Goal: Task Accomplishment & Management: Manage account settings

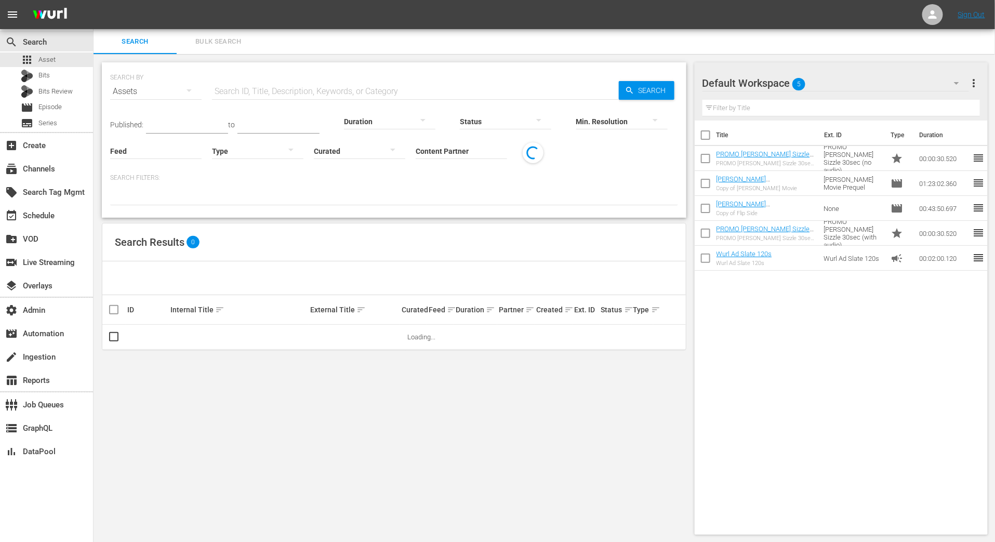
click at [211, 43] on span "Bulk Search" at bounding box center [218, 42] width 71 height 12
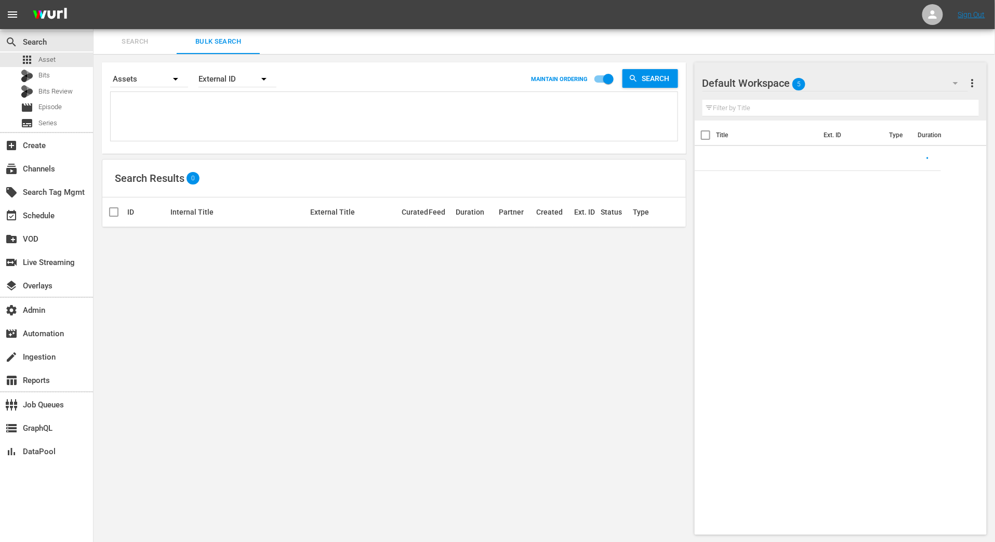
click at [222, 122] on textarea at bounding box center [395, 118] width 564 height 47
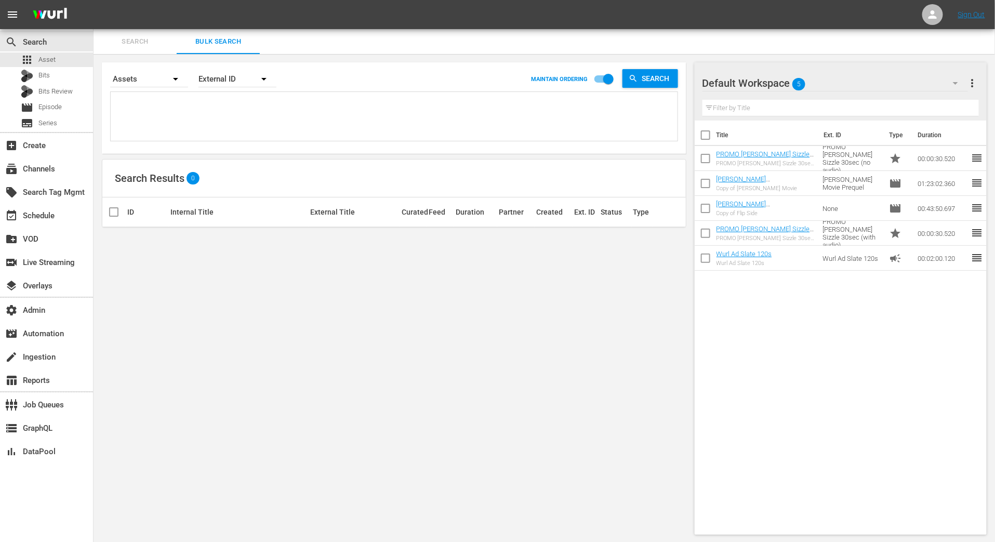
paste textarea "186373393 189575905 183509496 189094200"
type textarea "186373393 189575905 183509496 189094200"
click at [205, 78] on div "External ID" at bounding box center [238, 78] width 78 height 29
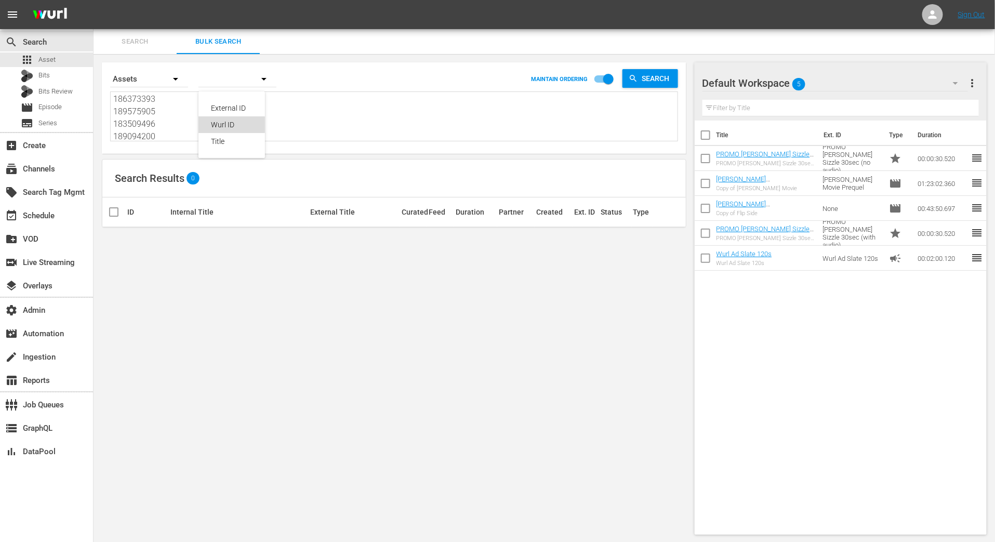
click at [210, 124] on div "Wurl ID" at bounding box center [232, 124] width 67 height 17
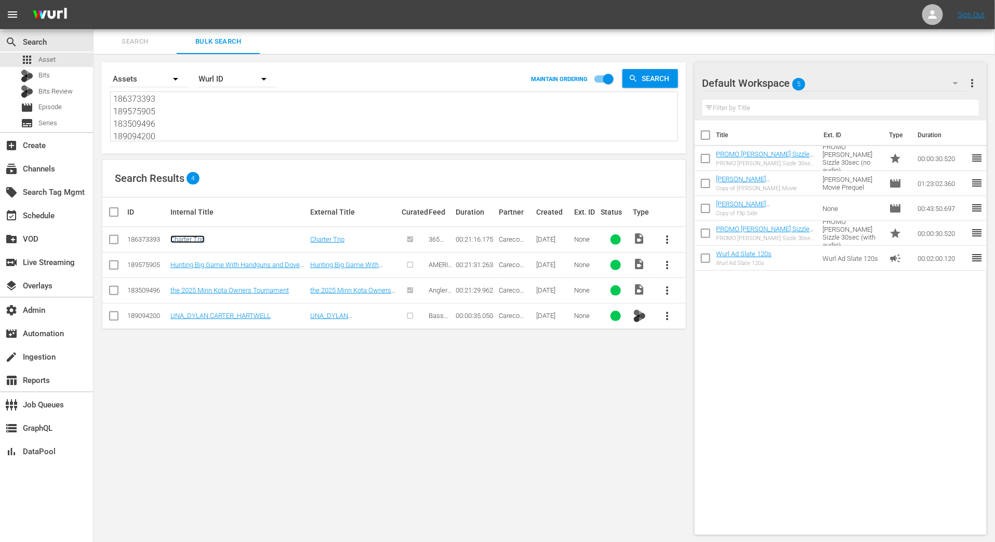
click at [195, 236] on link "Charter Trip" at bounding box center [187, 239] width 34 height 8
click at [195, 258] on td "Hunting Big Game With Handguns and Dove Hunting Tips" at bounding box center [239, 264] width 140 height 25
click at [195, 263] on link "Hunting Big Game With Handguns and Dove Hunting Tips" at bounding box center [234, 269] width 129 height 16
click at [199, 292] on link "the 2025 Minn Kota Owners Tournament" at bounding box center [229, 290] width 118 height 8
click at [199, 317] on link "UNA_DYLAN CARTER_HARTWELL" at bounding box center [220, 316] width 100 height 8
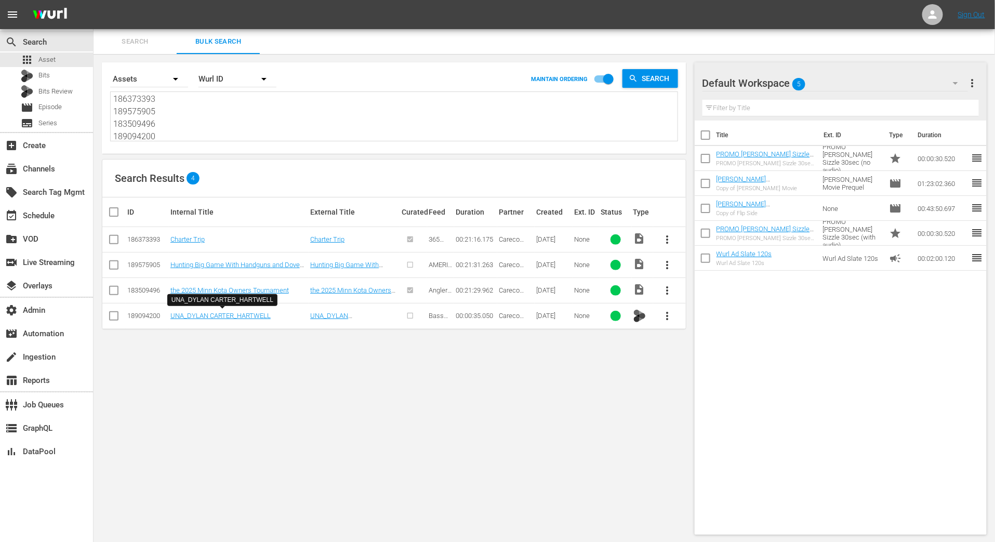
click at [145, 43] on span "Search" at bounding box center [135, 42] width 71 height 12
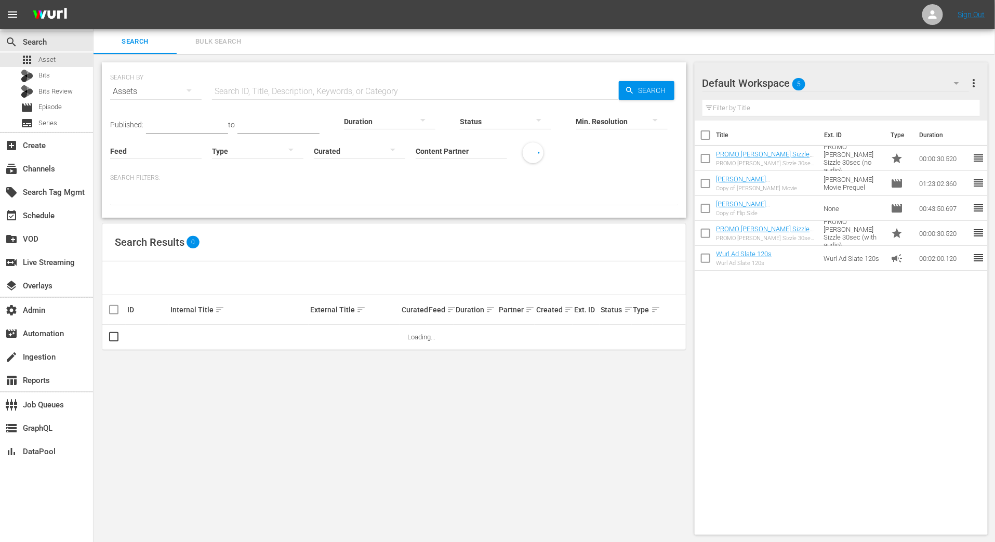
click at [444, 153] on input "Content Partner" at bounding box center [461, 151] width 91 height 37
click at [458, 177] on div "Straight Arrow News (477)" at bounding box center [500, 179] width 152 height 25
type input "Straight Arrow News (477)"
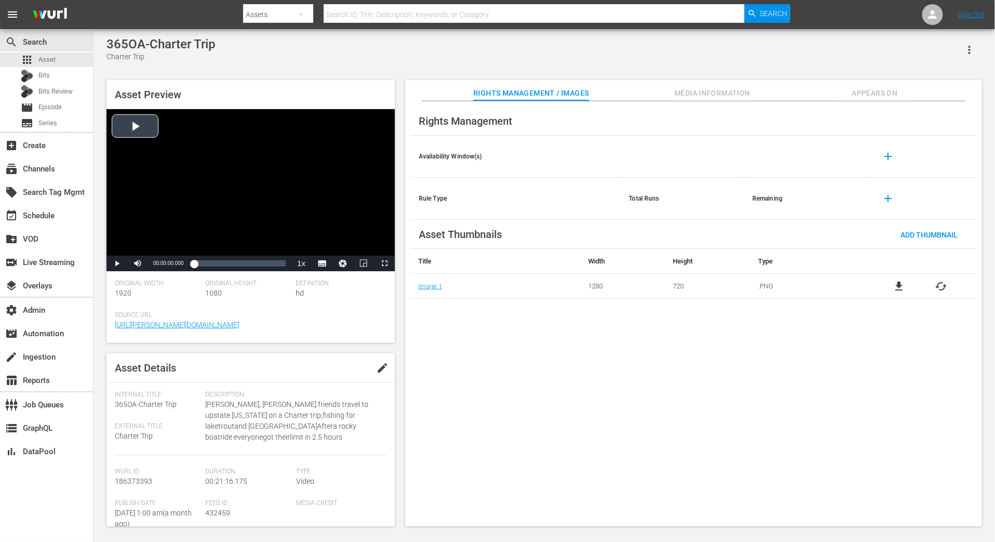
click at [140, 127] on div "Video Player" at bounding box center [251, 182] width 288 height 147
click at [385, 263] on span "Video Player" at bounding box center [385, 263] width 0 height 0
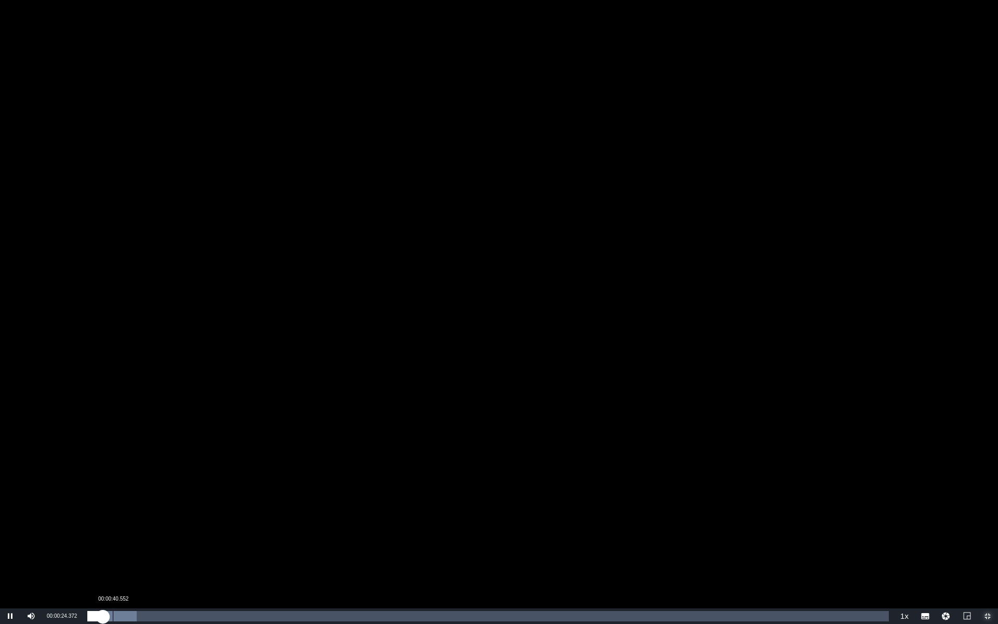
click at [112, 487] on div "Loaded : 6.11% 00:00:40.552 00:00:24.370" at bounding box center [487, 616] width 801 height 10
click at [126, 487] on div "Loaded : 6.11% 00:01:02.070 00:00:40.321" at bounding box center [487, 616] width 801 height 10
click at [122, 487] on div "00:01:03.985" at bounding box center [107, 616] width 40 height 10
click at [150, 487] on div "00:01:39.313" at bounding box center [150, 616] width 1 height 10
click at [169, 487] on div "00:02:09.934" at bounding box center [169, 616] width 1 height 10
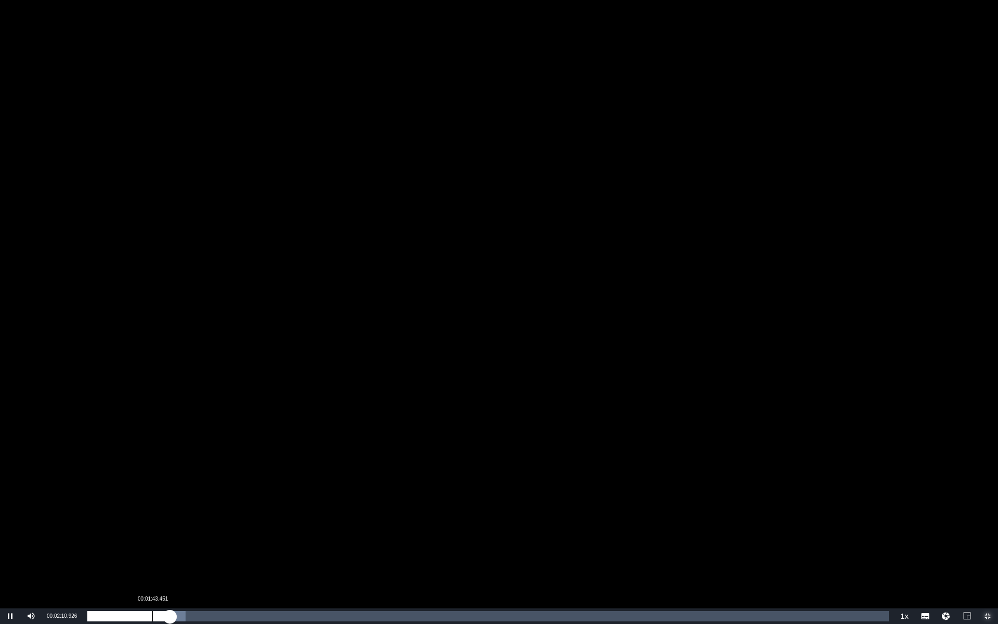
click at [152, 487] on div "00:01:43.451" at bounding box center [152, 616] width 1 height 10
click at [184, 487] on div "00:02:34.763" at bounding box center [184, 616] width 1 height 10
click at [249, 487] on div "Loaded : 14.12% 00:04:18.214 00:02:35.938" at bounding box center [487, 616] width 801 height 10
click at [324, 487] on div "00:06:16.562" at bounding box center [324, 616] width 1 height 10
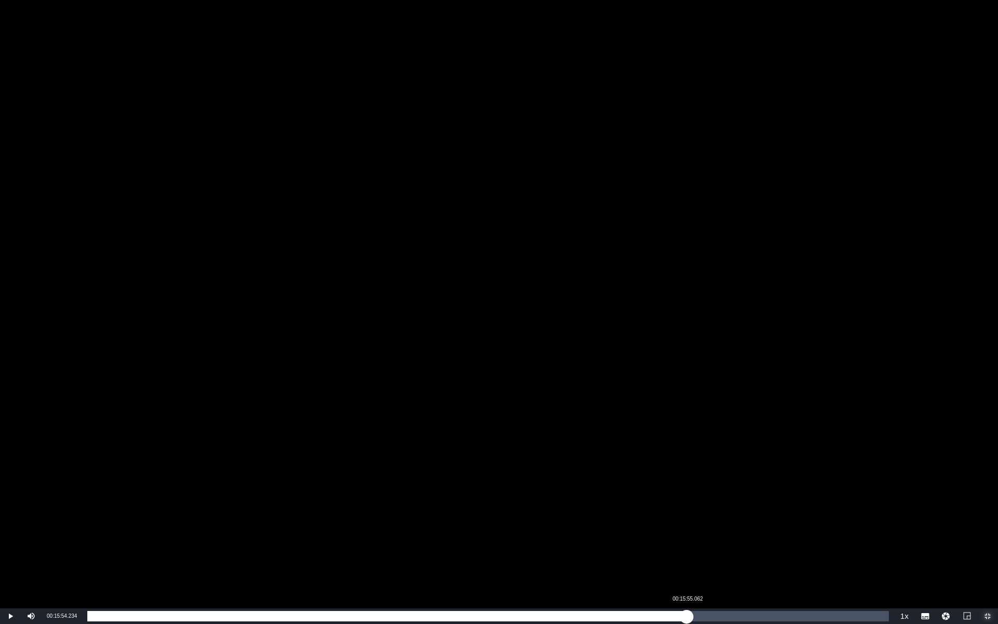
click at [686, 487] on div "Loaded : 30.58% 00:15:55.062 00:06:17.954" at bounding box center [487, 616] width 801 height 10
click at [711, 487] on div "Loaded : 80.00% 00:16:33.959 00:15:58.946" at bounding box center [487, 616] width 801 height 10
click at [788, 487] on div "Loaded : 80.00% 00:18:37.273 00:16:34.483" at bounding box center [487, 616] width 801 height 10
click at [839, 487] on div "00:19:56.724" at bounding box center [839, 616] width 1 height 10
click at [856, 487] on div "00:20:24.035" at bounding box center [856, 616] width 1 height 10
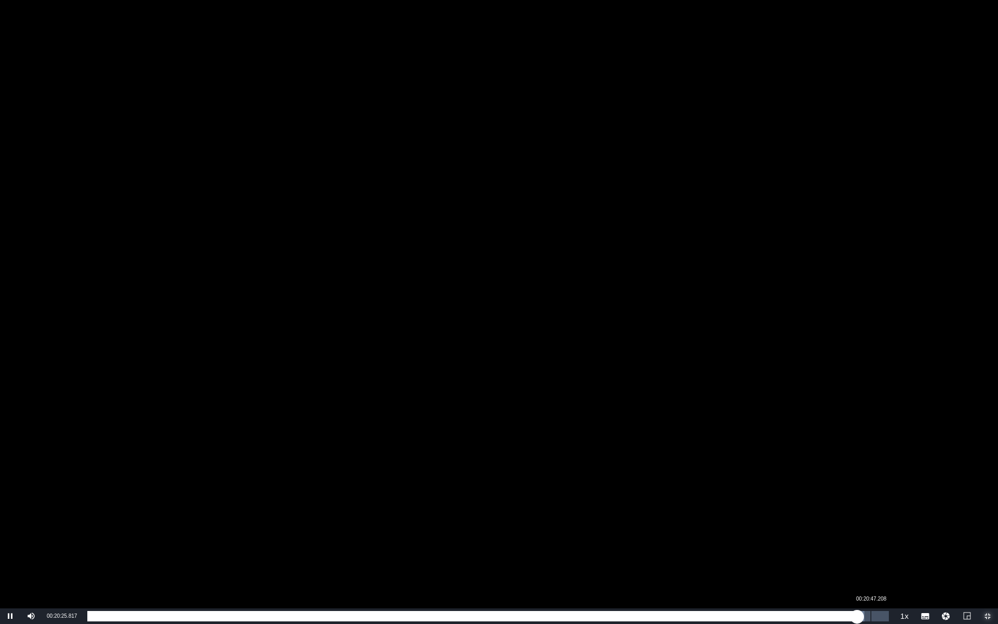
click at [870, 487] on div "Loaded : 96.95% 00:20:47.208 00:20:26.014" at bounding box center [487, 616] width 801 height 10
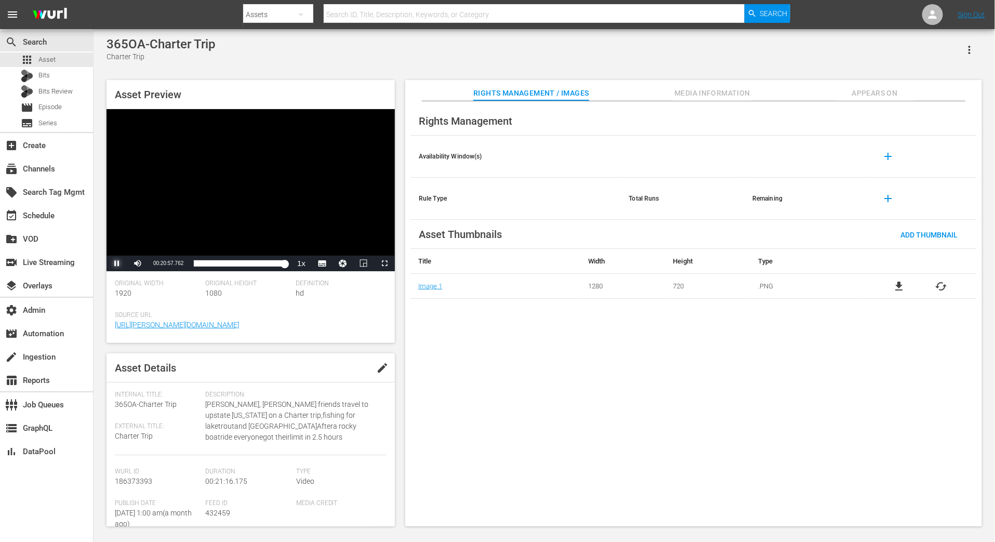
click at [117, 263] on span "Video Player" at bounding box center [117, 263] width 0 height 0
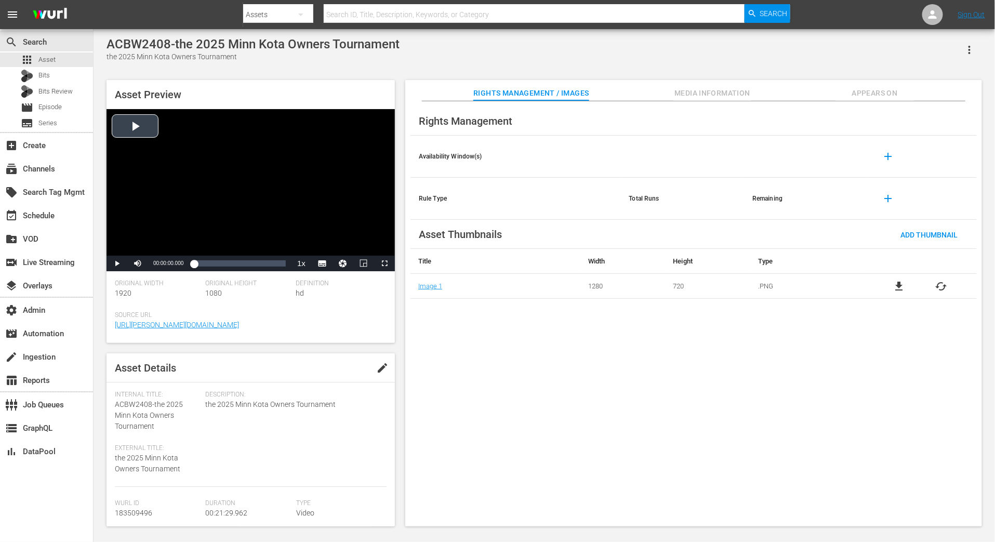
click at [132, 125] on div "Video Player" at bounding box center [251, 182] width 288 height 147
click at [117, 263] on span "Video Player" at bounding box center [117, 263] width 0 height 0
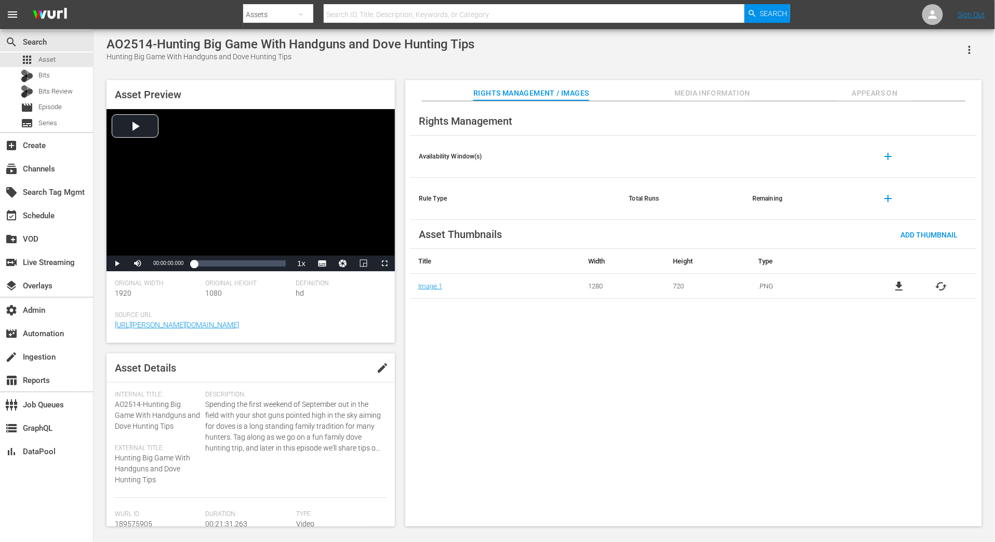
click at [98, 133] on div "AO2514-Hunting Big Game With Handguns and Dove Hunting Tips Hunting Big Game Wi…" at bounding box center [545, 279] width 902 height 500
click at [129, 117] on div "Video Player" at bounding box center [251, 182] width 288 height 147
click at [385, 263] on span "Video Player" at bounding box center [385, 263] width 0 height 0
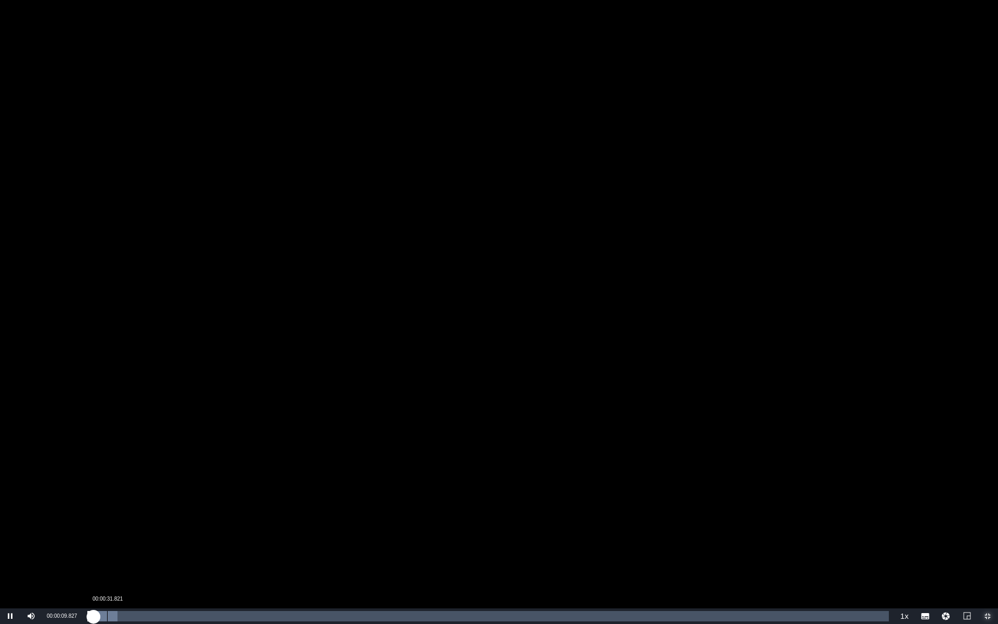
click at [107, 487] on div "00:00:31.821" at bounding box center [107, 616] width 1 height 10
click at [134, 487] on div "00:01:15.365" at bounding box center [134, 616] width 1 height 10
click at [145, 487] on div "00:01:32.950" at bounding box center [145, 616] width 1 height 10
click at [161, 487] on div "00:01:57.235" at bounding box center [160, 616] width 1 height 10
click at [786, 487] on div "Loaded : 9.30% 00:18:16.149 00:01:59.871" at bounding box center [487, 616] width 801 height 10
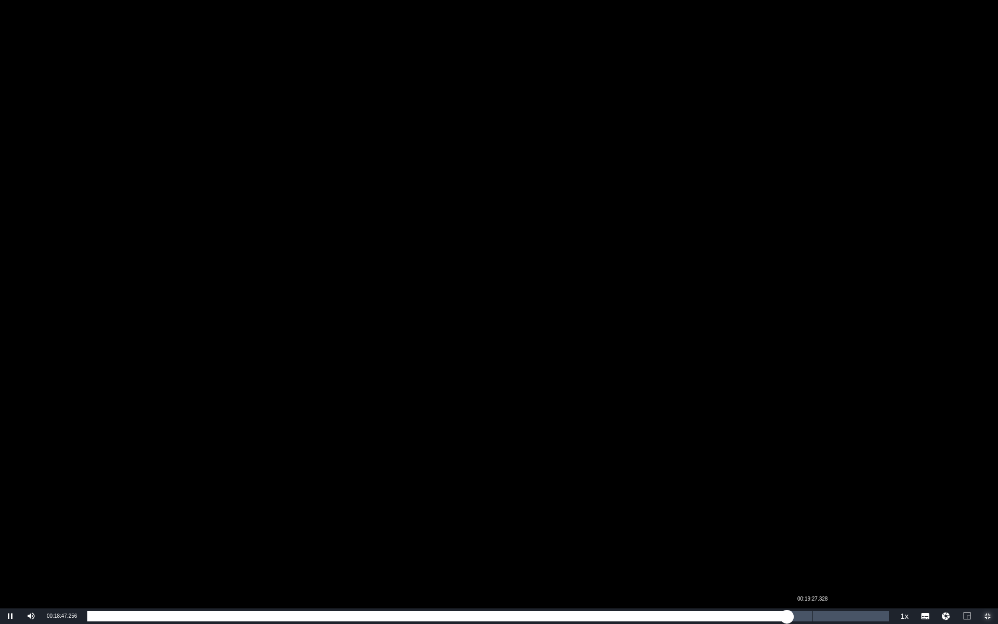
click at [812, 487] on div "Loaded : 87.91% 00:19:27.328 00:18:47.348" at bounding box center [487, 616] width 801 height 10
click at [834, 487] on div "00:20:03.336" at bounding box center [834, 616] width 1 height 10
click at [853, 487] on div "00:20:33.482" at bounding box center [853, 616] width 1 height 10
click at [868, 487] on div "00:20:57.767" at bounding box center [868, 616] width 1 height 10
click at [856, 487] on div "00:20:39.344" at bounding box center [856, 616] width 1 height 10
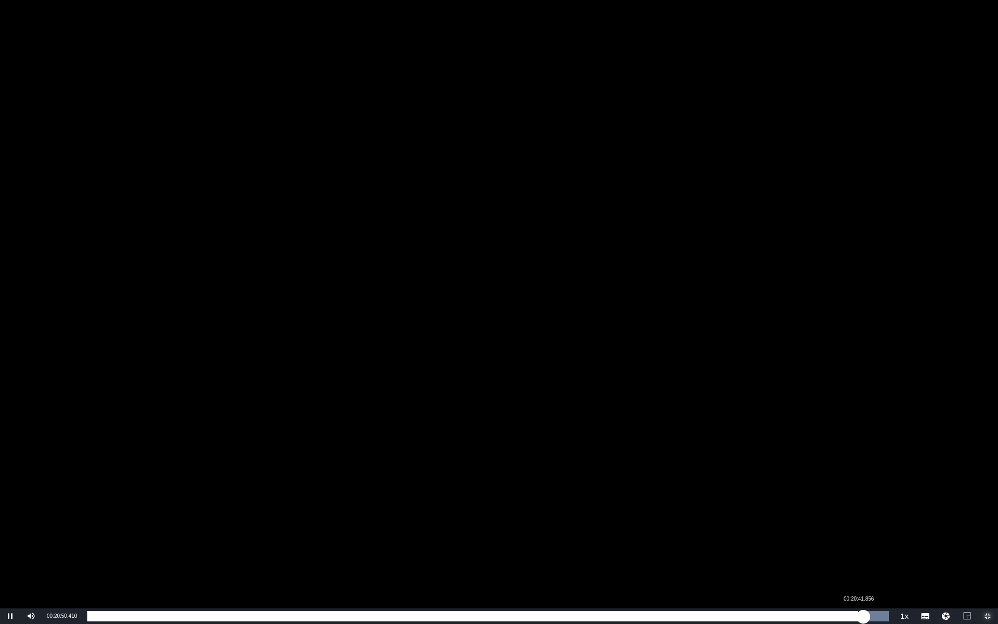
click at [858, 487] on div "00:20:50.587" at bounding box center [475, 616] width 776 height 10
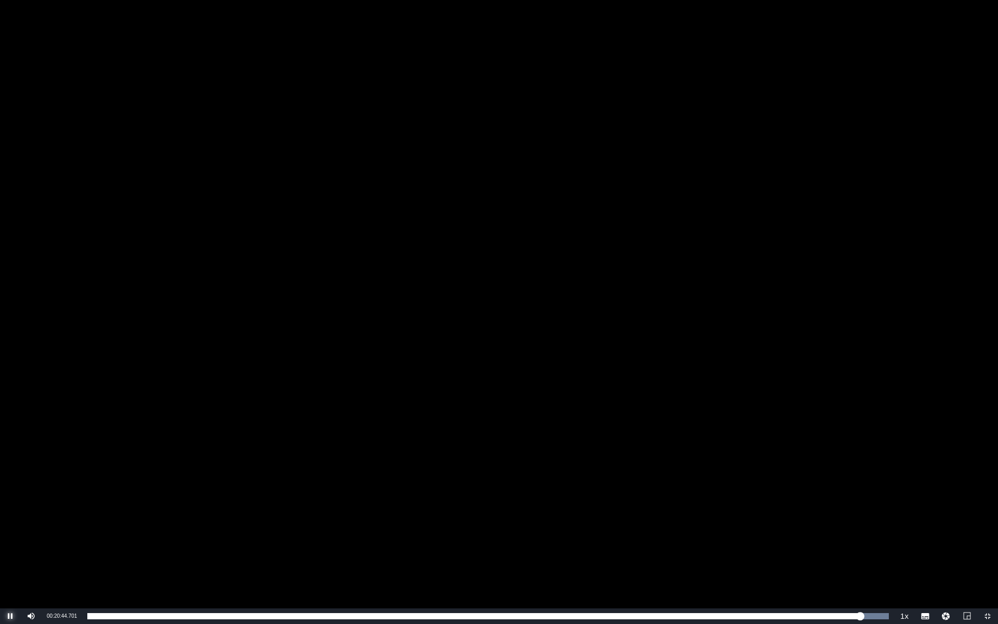
click at [10, 487] on span "Video Player" at bounding box center [10, 616] width 0 height 0
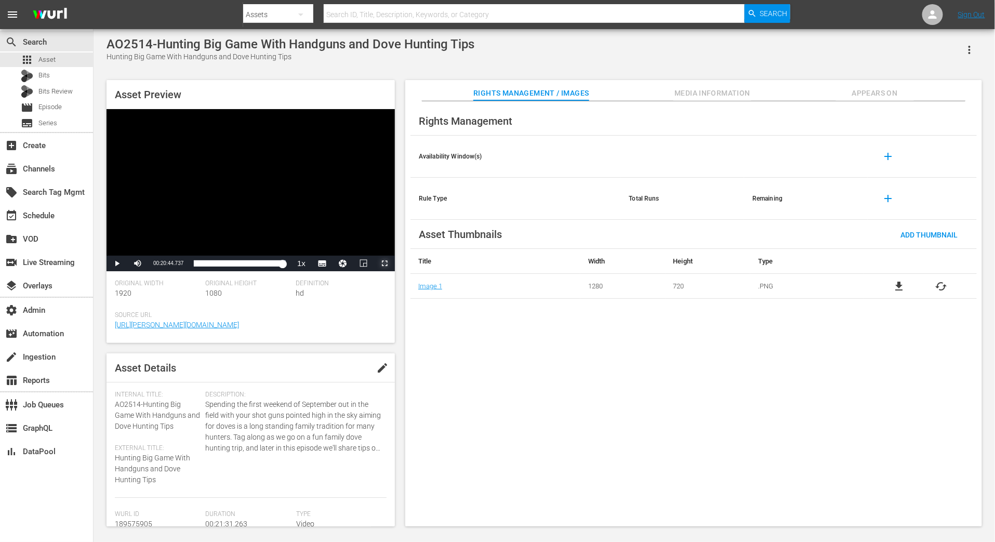
click at [385, 263] on span "Video Player" at bounding box center [385, 263] width 0 height 0
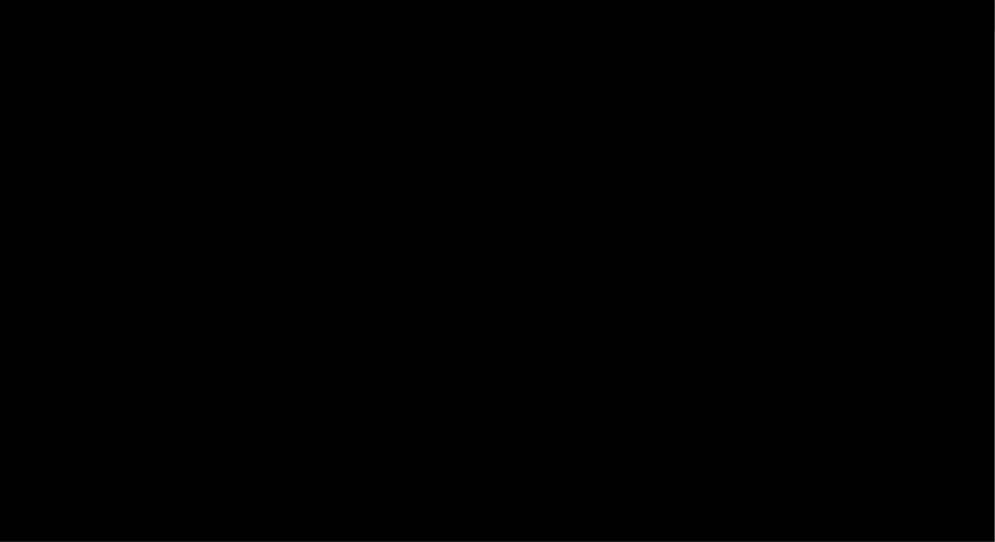
scroll to position [78, 0]
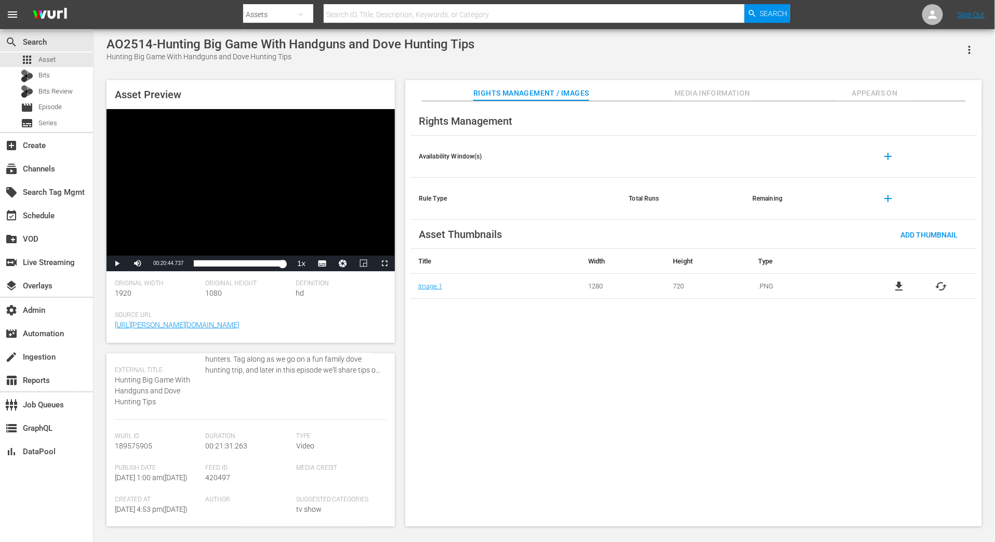
drag, startPoint x: 115, startPoint y: 478, endPoint x: 187, endPoint y: 480, distance: 71.2
click at [187, 480] on span "Mon August 25th 2025 @ 1:00 am ( in 5 days )" at bounding box center [151, 477] width 73 height 8
copy span "Mon August 25th 2025"
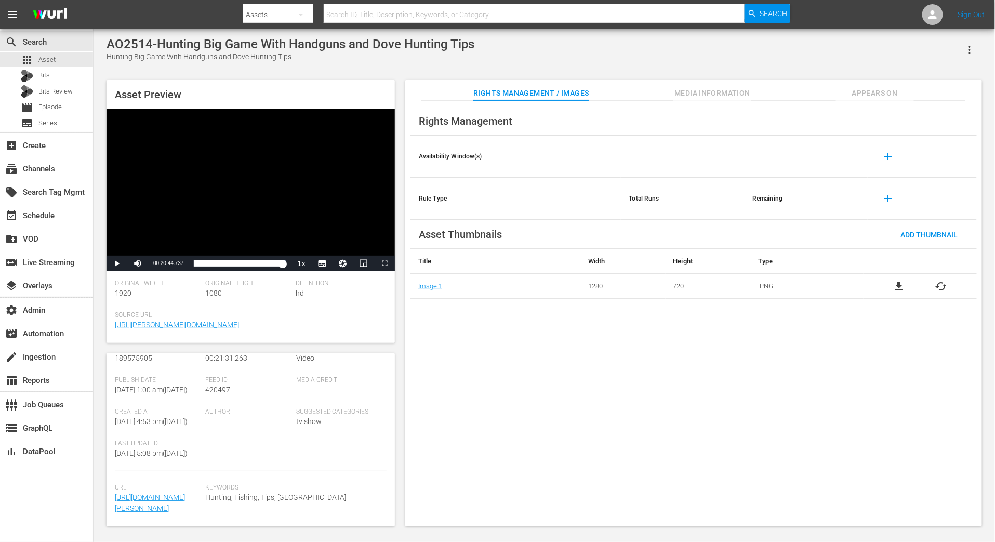
scroll to position [183, 0]
drag, startPoint x: 116, startPoint y: 414, endPoint x: 186, endPoint y: 414, distance: 69.6
click at [186, 417] on span "Tue August 12th 2025 @ 4:53 pm ( 7 days ago )" at bounding box center [151, 421] width 73 height 8
copy span "Tue August 12th 2025"
click at [742, 91] on span "Media Information" at bounding box center [713, 93] width 78 height 13
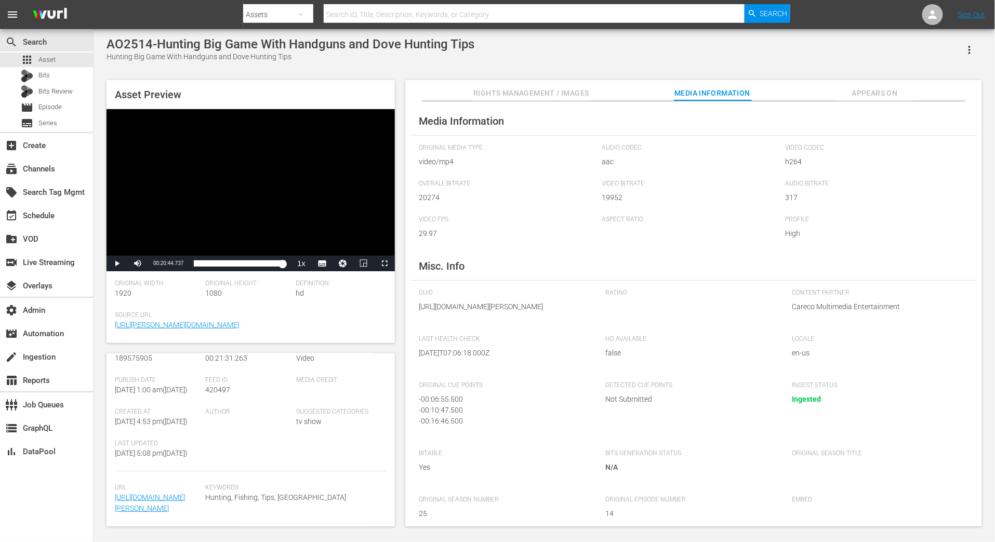
scroll to position [31, 0]
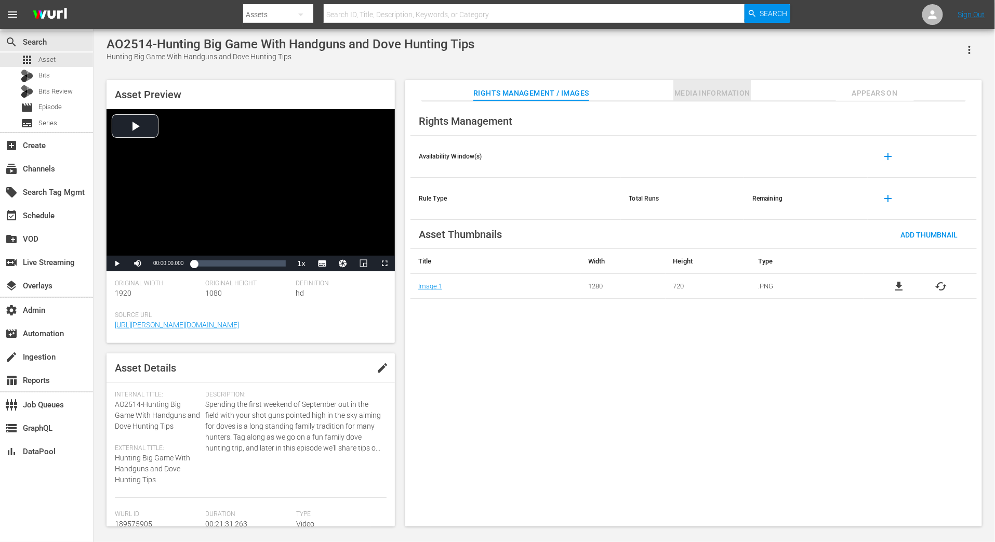
click at [731, 98] on span "Media Information" at bounding box center [713, 93] width 78 height 13
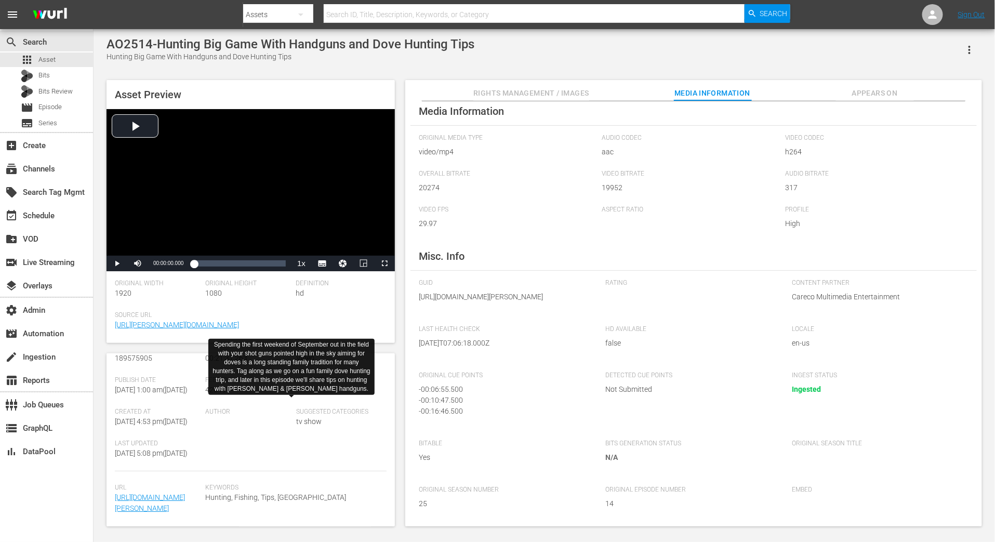
scroll to position [186, 0]
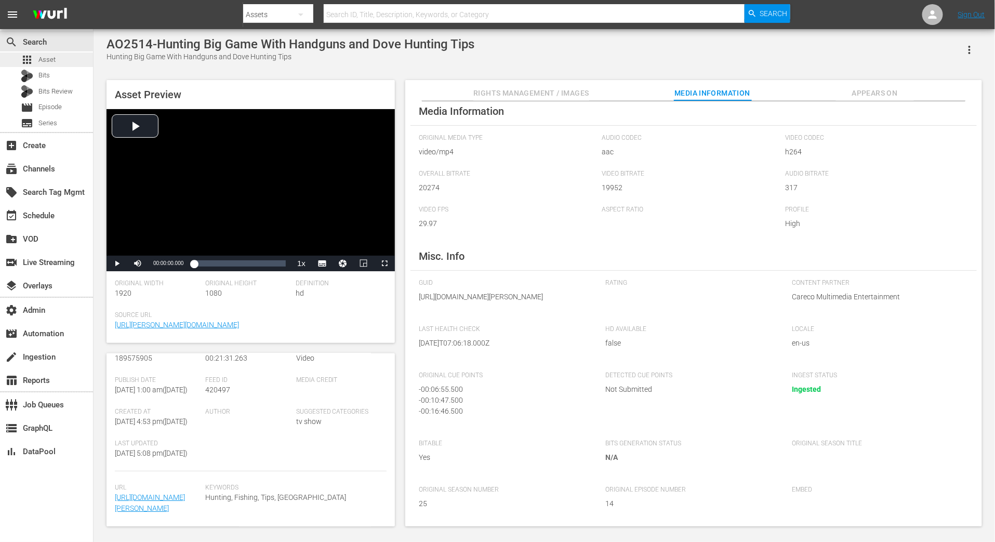
click at [76, 60] on div "apps Asset" at bounding box center [46, 59] width 93 height 15
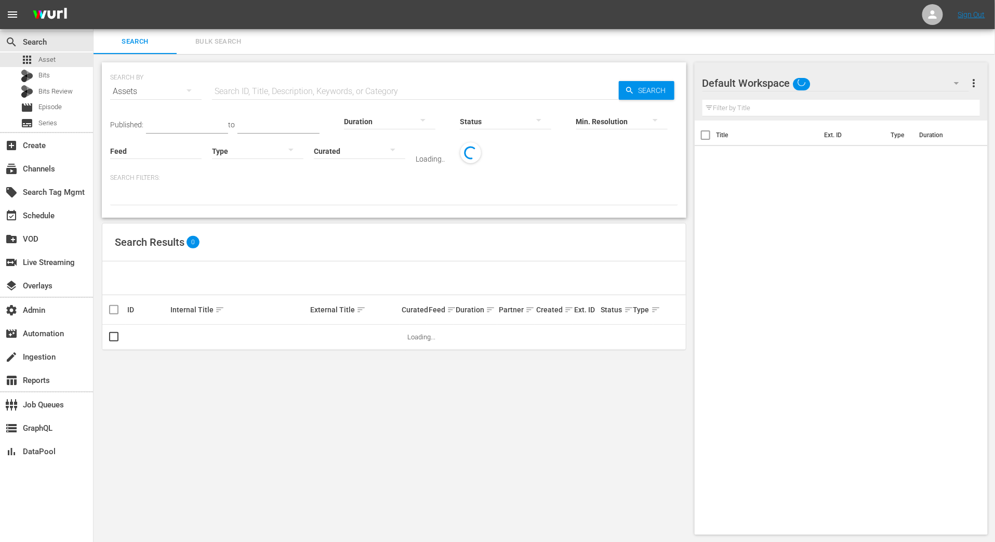
click at [237, 42] on span "Bulk Search" at bounding box center [218, 42] width 71 height 12
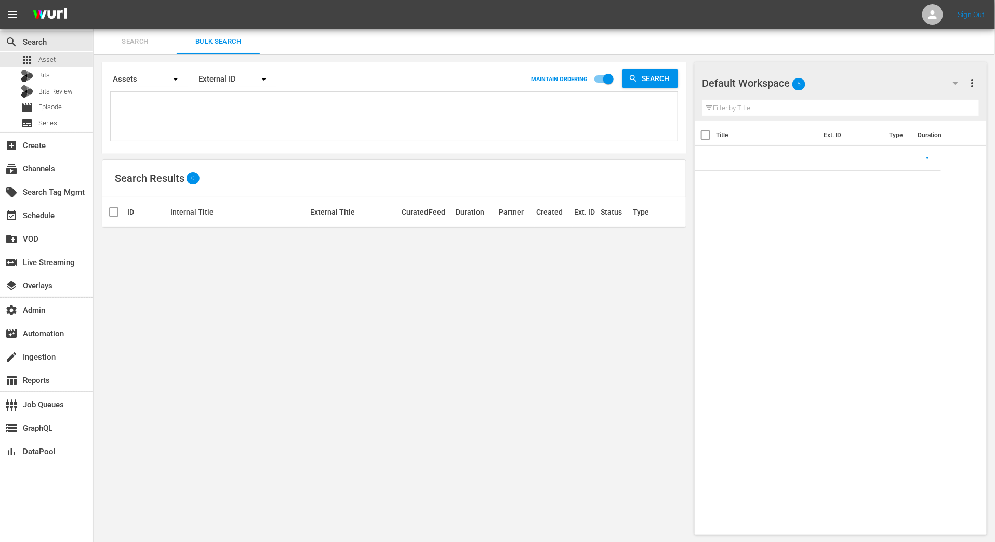
click at [219, 118] on textarea at bounding box center [395, 118] width 564 height 47
paste textarea "189190014 189507178"
type textarea "189190014 189507178"
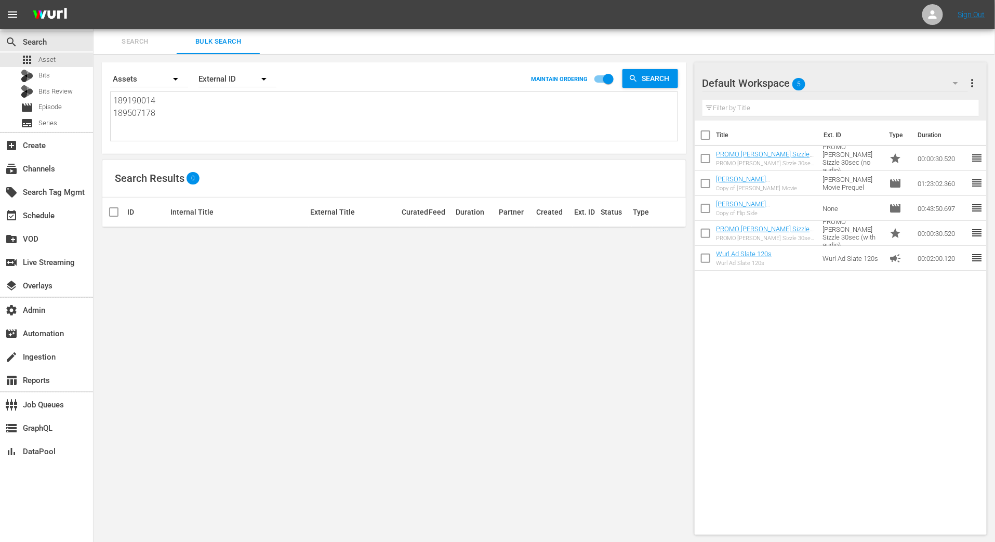
type textarea "189190014 189507178"
click at [666, 85] on span "Search" at bounding box center [658, 78] width 40 height 19
click at [269, 80] on icon "button" at bounding box center [264, 79] width 12 height 12
click at [248, 120] on div "Wurl ID" at bounding box center [232, 124] width 42 height 17
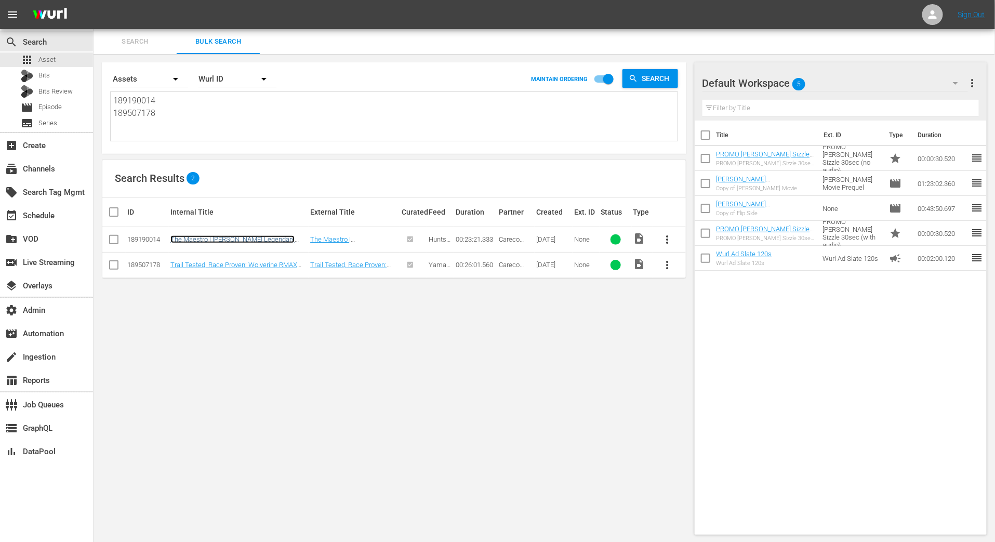
click at [267, 235] on link "The Maestro | Paul Butski’s Legendary Voice in Turkey Hunting" at bounding box center [232, 243] width 124 height 16
click at [267, 261] on link "Trail Tested, Race Proven: Wolverine RMAX 1000 & YFZ450R in Action" at bounding box center [233, 269] width 127 height 16
drag, startPoint x: 175, startPoint y: 112, endPoint x: 78, endPoint y: 84, distance: 101.2
click at [94, 0] on div "search Search apps Asset Bits Bits Review movie Episode subtitles Series add_bo…" at bounding box center [545, 0] width 902 height 0
paste textarea "1"
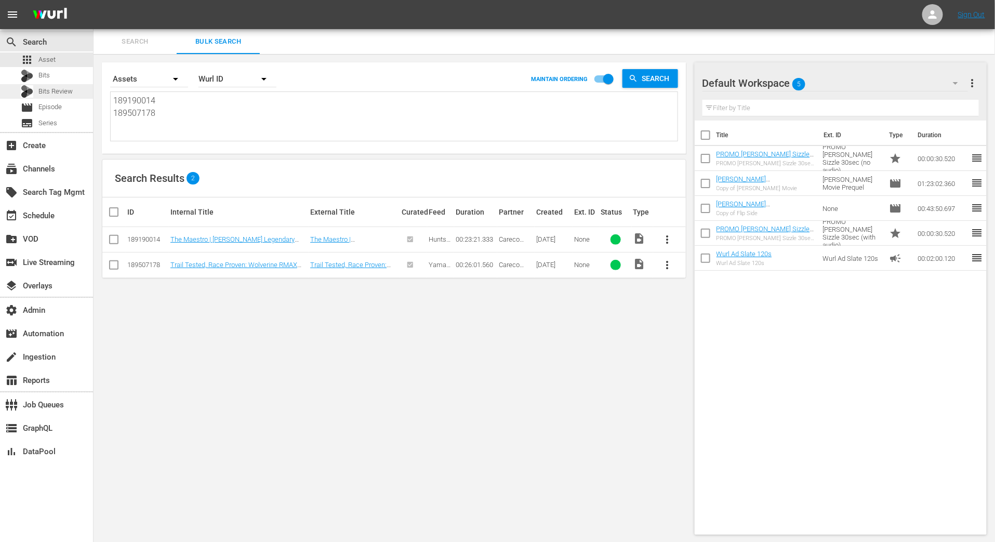
type textarea "189190011"
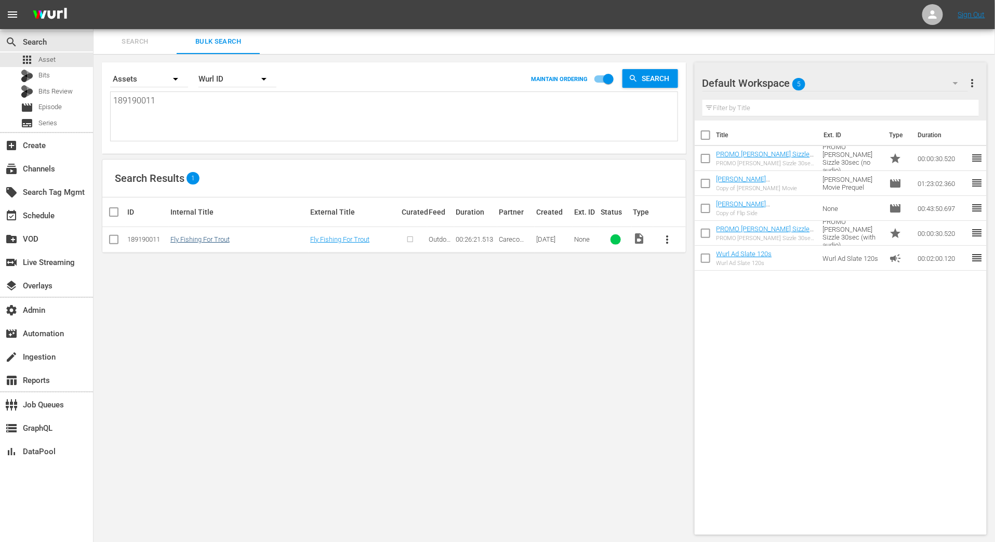
type textarea "189190011"
click at [188, 237] on link "Fly Fishing For Trout" at bounding box center [199, 239] width 59 height 8
click at [248, 111] on textarea "189190011" at bounding box center [395, 118] width 564 height 47
paste textarea "90266832 190198571 190198568 190198550 190168879 189976470 189908876"
type textarea "190266832 190198571 190198568 190198550 190168879 189976470 189908876"
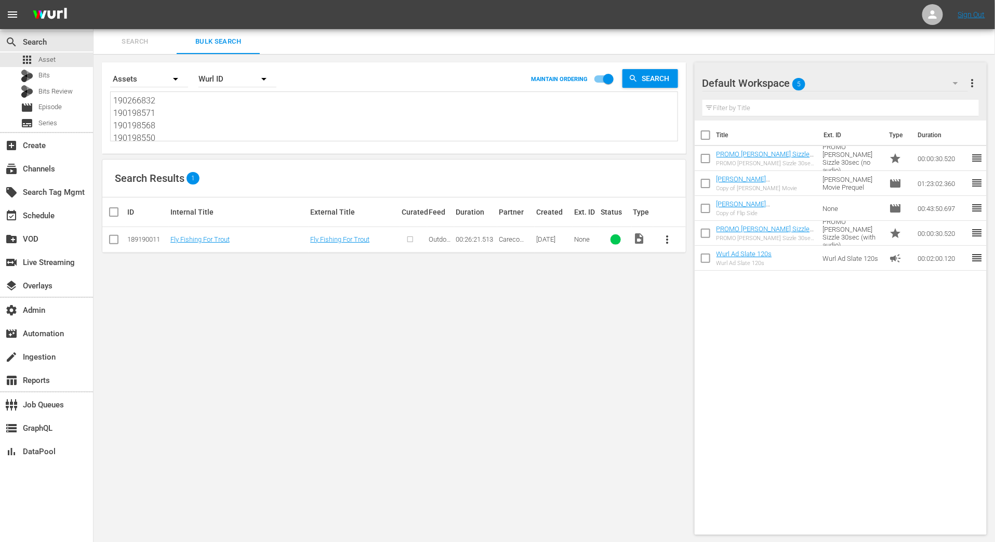
scroll to position [1, 0]
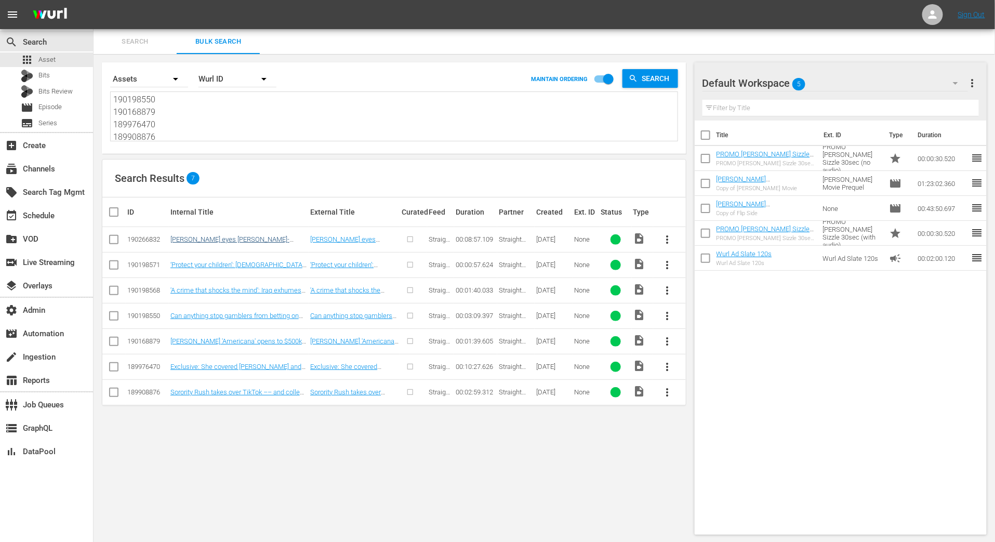
type textarea "190266832 190198571 190198568 190198550 190168879 189976470 189908876"
click at [261, 237] on link "Trump eyes Putin-Zelenskyy summit, Hurricane Erin's coastal threat: Unbiased Up…" at bounding box center [233, 250] width 127 height 31
click at [261, 261] on link "‘Protect your children’: US officials warn of dangerous ‘Lafufus’ issue" at bounding box center [237, 269] width 134 height 16
click at [261, 289] on link "'A crime that shocks the mind': Iraq exhumes mass grave site left by ISIS" at bounding box center [235, 294] width 131 height 16
click at [263, 315] on link "Can anything stop gamblers from betting on the Little League World Series?" at bounding box center [234, 320] width 128 height 16
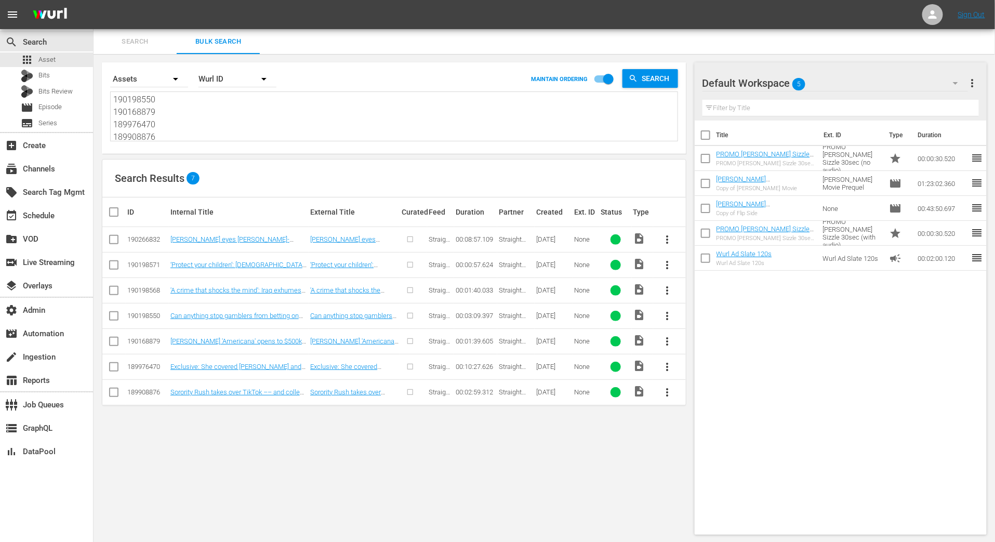
click at [262, 334] on td "Sydney Sweeney's 'Americana' opens to $500k nationwide box office" at bounding box center [239, 340] width 140 height 25
click at [262, 344] on td "Sydney Sweeney's 'Americana' opens to $500k nationwide box office" at bounding box center [239, 340] width 140 height 25
click at [262, 339] on link "Sydney Sweeney's 'Americana' opens to $500k nationwide box office" at bounding box center [235, 345] width 131 height 16
click at [262, 363] on link "Exclusive: She covered Weinstein and Diddy. She has thoughts about #MeToo" at bounding box center [235, 374] width 131 height 23
click at [261, 391] on link "Sorority Rush takes over TikTok –– and college budgets" at bounding box center [238, 396] width 137 height 16
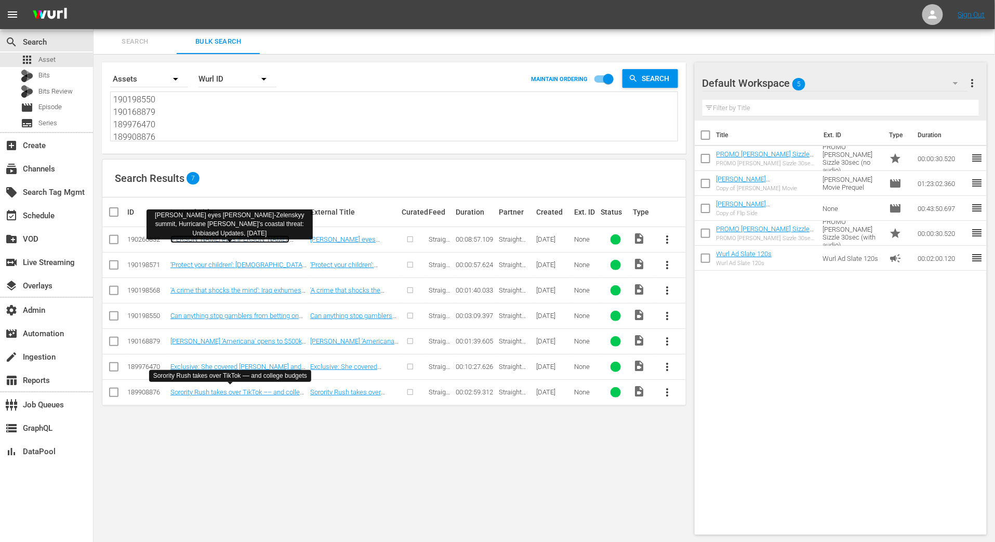
click at [205, 238] on link "Trump eyes Putin-Zelenskyy summit, Hurricane Erin's coastal threat: Unbiased Up…" at bounding box center [233, 250] width 127 height 31
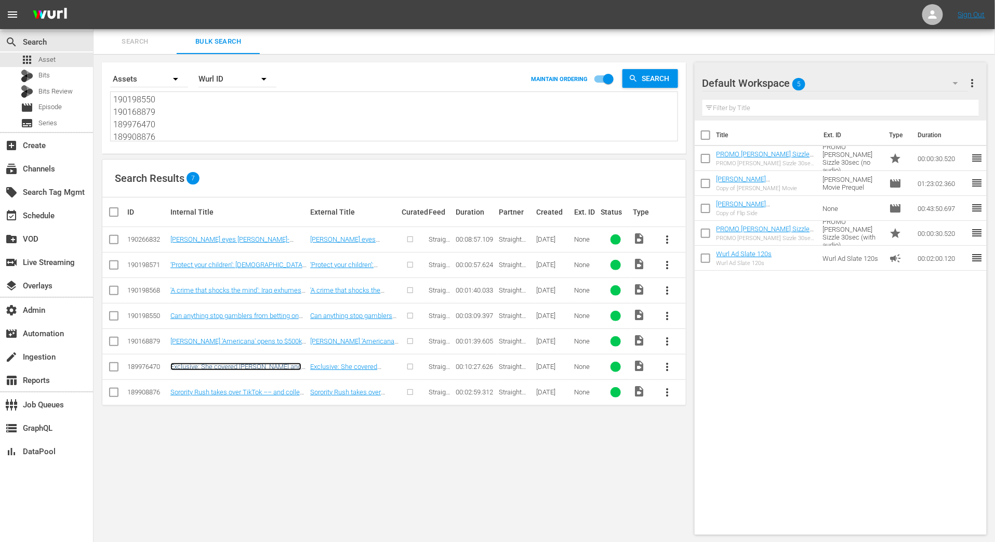
click at [248, 363] on link "Exclusive: She covered Weinstein and Diddy. She has thoughts about #MeToo" at bounding box center [235, 374] width 131 height 23
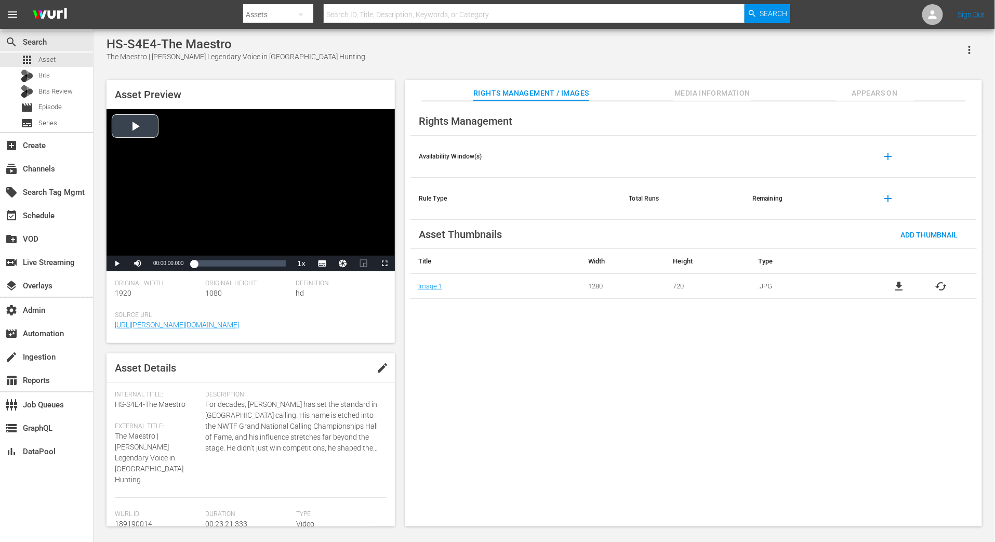
click at [147, 121] on div "Video Player" at bounding box center [251, 182] width 288 height 147
click at [385, 263] on span "Video Player" at bounding box center [385, 263] width 0 height 0
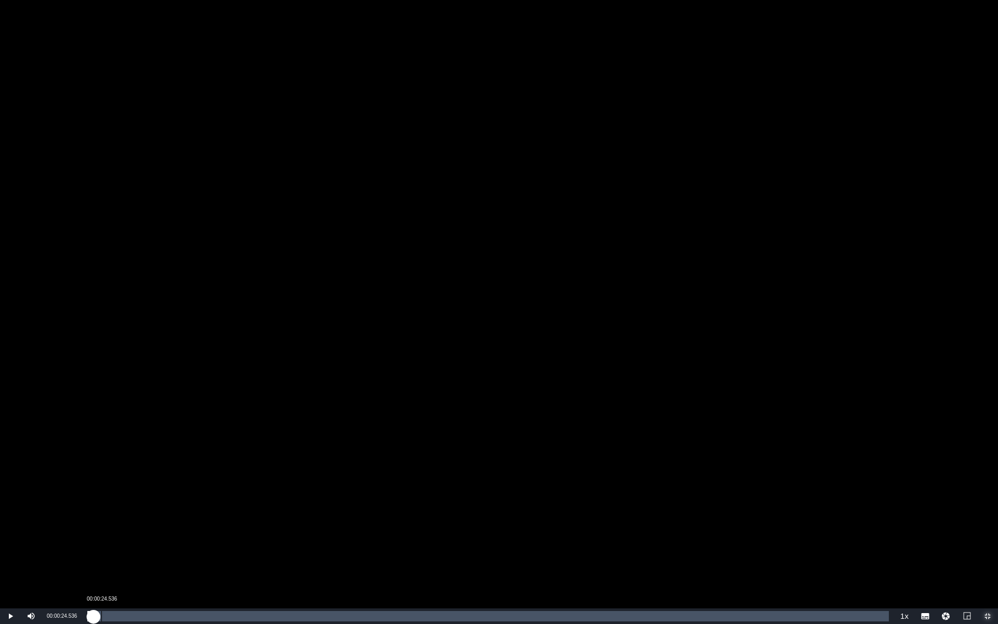
click at [94, 542] on div "00:00:11.090" at bounding box center [90, 616] width 6 height 10
click at [113, 542] on div "00:00:45.438" at bounding box center [113, 616] width 1 height 10
click at [128, 542] on div "Loaded : 4.70% 00:01:11.793 00:00:48.973" at bounding box center [487, 616] width 801 height 10
click at [153, 542] on div "00:01:54.505" at bounding box center [153, 616] width 1 height 10
click at [171, 542] on div "Loaded : 9.00% 00:02:26.312 00:01:55.915" at bounding box center [487, 616] width 801 height 10
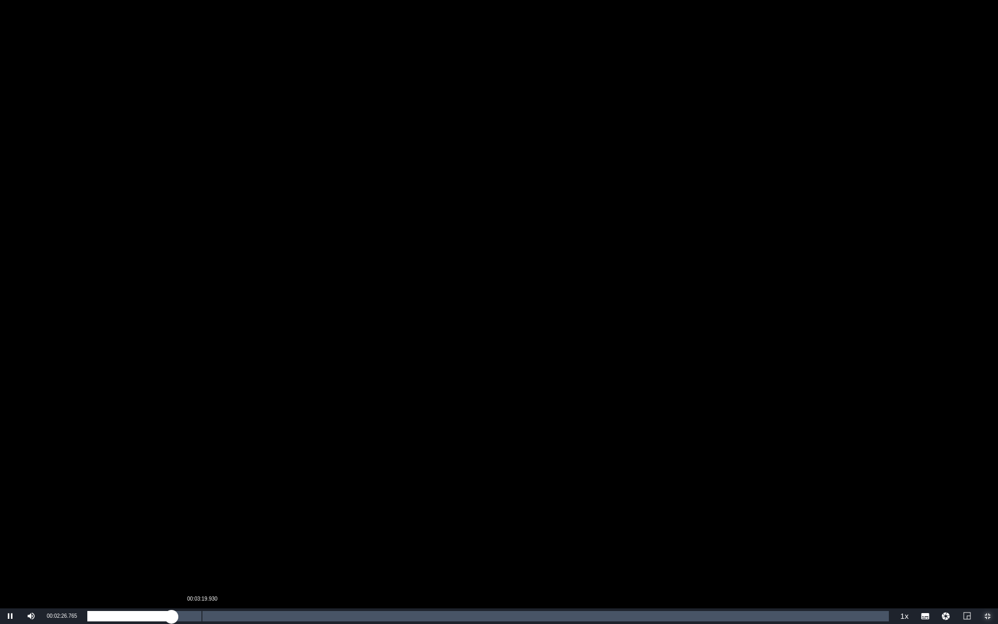
click at [199, 542] on div "Loaded : 10.71% 00:03:19.930 00:02:26.952" at bounding box center [487, 616] width 801 height 10
click at [231, 542] on div "00:04:10.822" at bounding box center [231, 616] width 1 height 10
click at [225, 542] on div "00:04:12.554" at bounding box center [156, 616] width 138 height 10
click at [243, 542] on div "00:04:31.879" at bounding box center [164, 616] width 155 height 10
click at [247, 542] on div "00:04:38.856" at bounding box center [167, 616] width 160 height 10
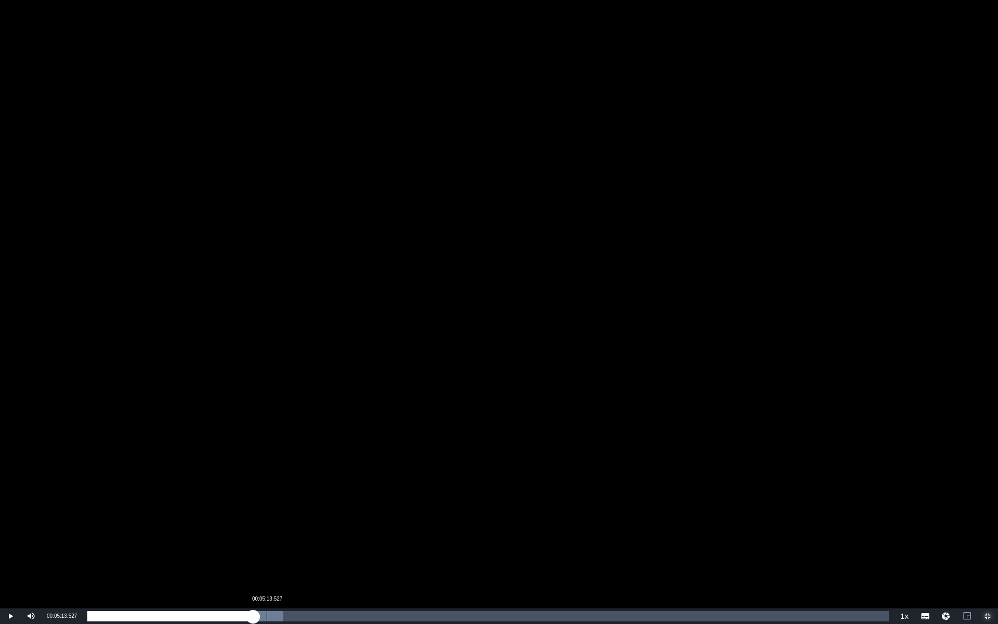
click at [267, 542] on div "00:05:13.527" at bounding box center [267, 616] width 1 height 10
click at [293, 542] on div "00:05:59.875" at bounding box center [293, 616] width 1 height 10
click at [360, 542] on div "00:07:56.198" at bounding box center [360, 616] width 1 height 10
click at [780, 542] on div "00:20:11.398" at bounding box center [780, 616] width 1 height 10
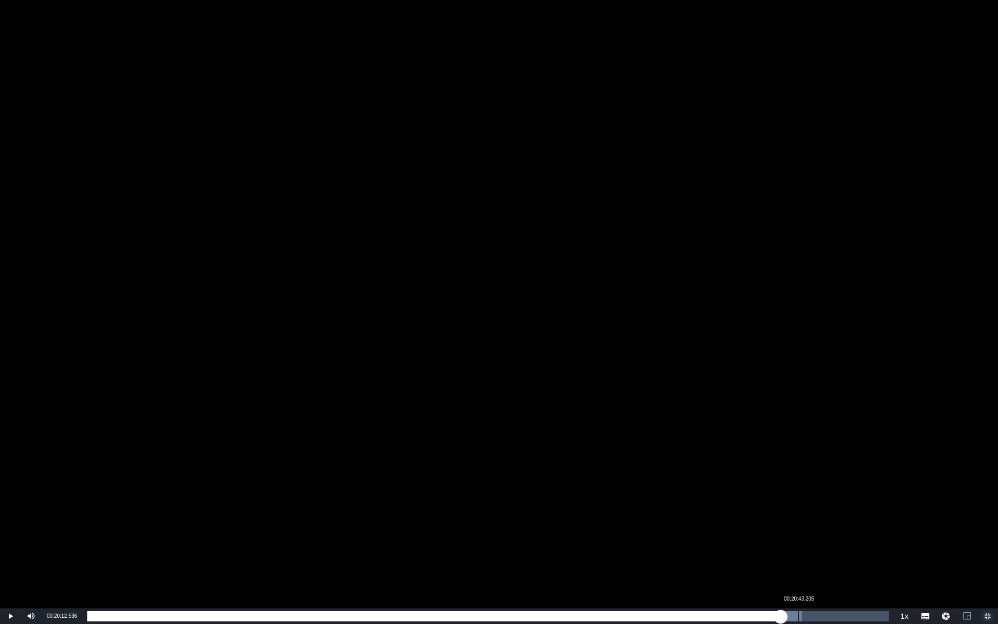
click at [798, 542] on div "00:20:43.205" at bounding box center [798, 616] width 1 height 10
click at [810, 542] on div "Loaded : 90.00% 00:21:04.107 00:20:44.848" at bounding box center [487, 616] width 801 height 10
click at [823, 542] on div "Loaded : 91.72% 00:21:25.918 00:21:06.153" at bounding box center [487, 616] width 801 height 10
click at [833, 542] on div "Progress Bar" at bounding box center [823, 616] width 28 height 10
click at [834, 542] on div "00:21:46.123" at bounding box center [460, 616] width 747 height 10
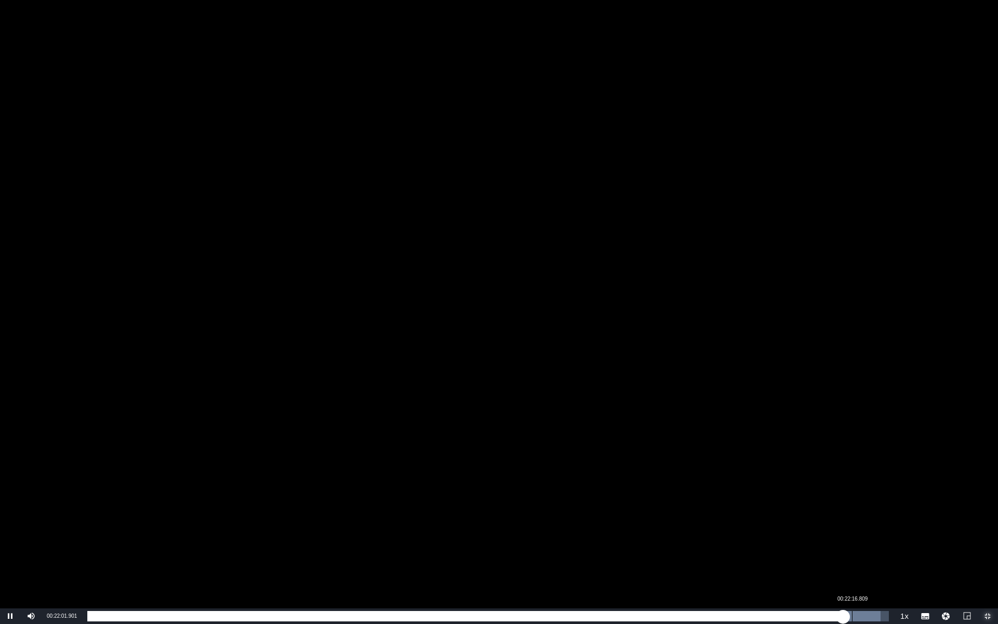
click at [851, 542] on div "Loaded : 98.99% 00:22:16.809 00:22:01.862" at bounding box center [487, 616] width 801 height 10
click at [851, 542] on div "00:22:17.863" at bounding box center [469, 616] width 765 height 10
click at [843, 542] on div "00:22:15.538" at bounding box center [468, 616] width 763 height 10
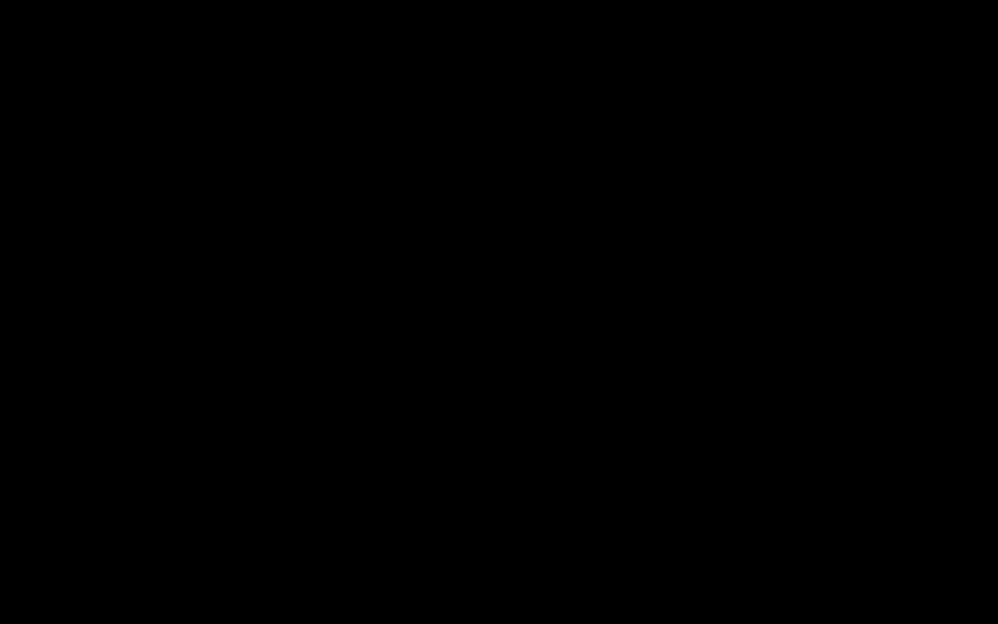
click at [977, 542] on button "Exit Fullscreen" at bounding box center [987, 616] width 21 height 16
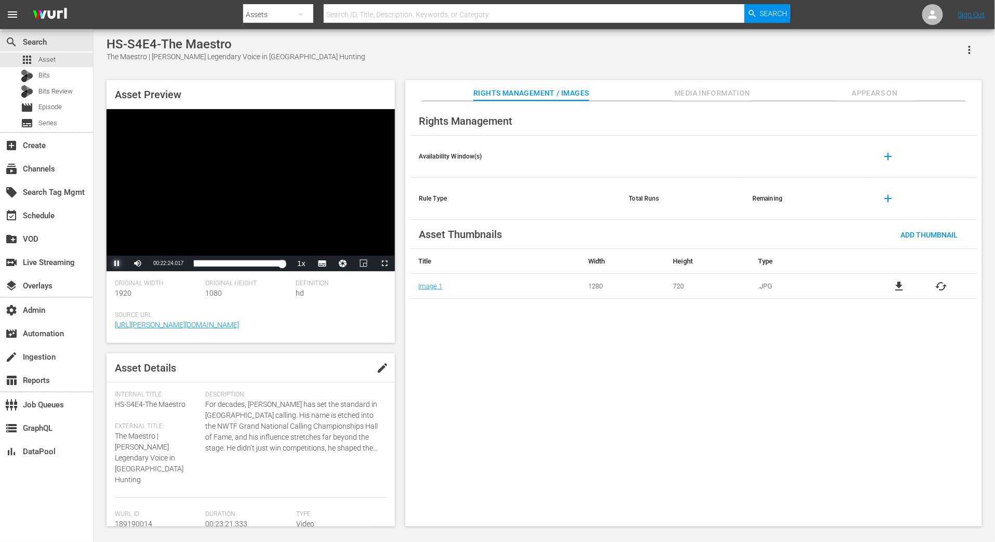
click at [117, 263] on span "Video Player" at bounding box center [117, 263] width 0 height 0
click at [385, 263] on span "Video Player" at bounding box center [385, 263] width 0 height 0
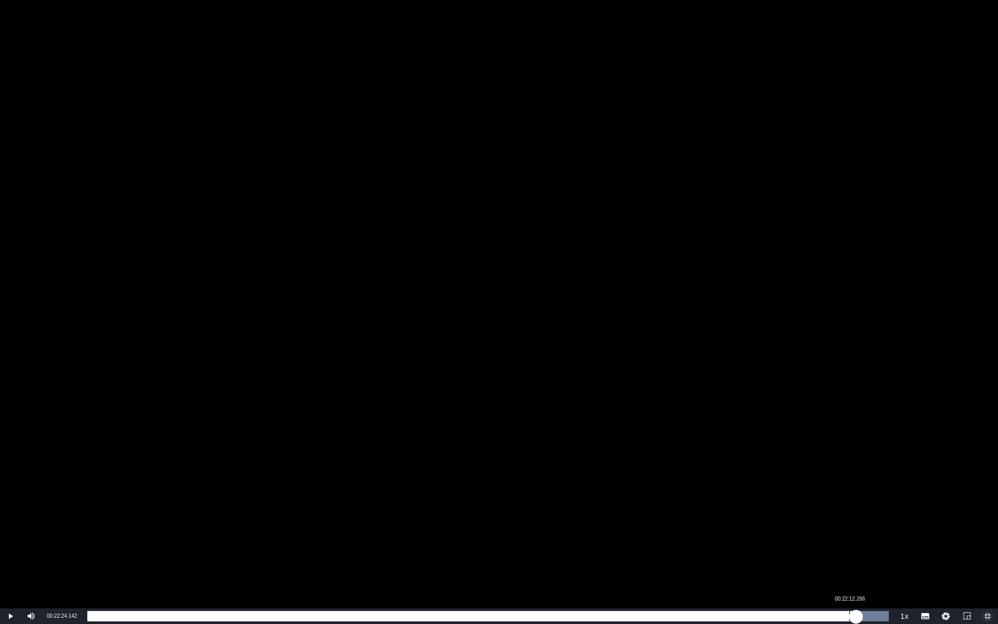
click at [849, 542] on div "00:22:24.142" at bounding box center [471, 616] width 769 height 10
click at [867, 542] on div "00:22:44.750" at bounding box center [477, 616] width 780 height 10
click at [873, 542] on div "00:22:53.723" at bounding box center [479, 616] width 785 height 10
click at [877, 542] on div "00:23:01.790" at bounding box center [482, 616] width 790 height 10
click at [878, 542] on div "00:23:10.760" at bounding box center [484, 616] width 795 height 10
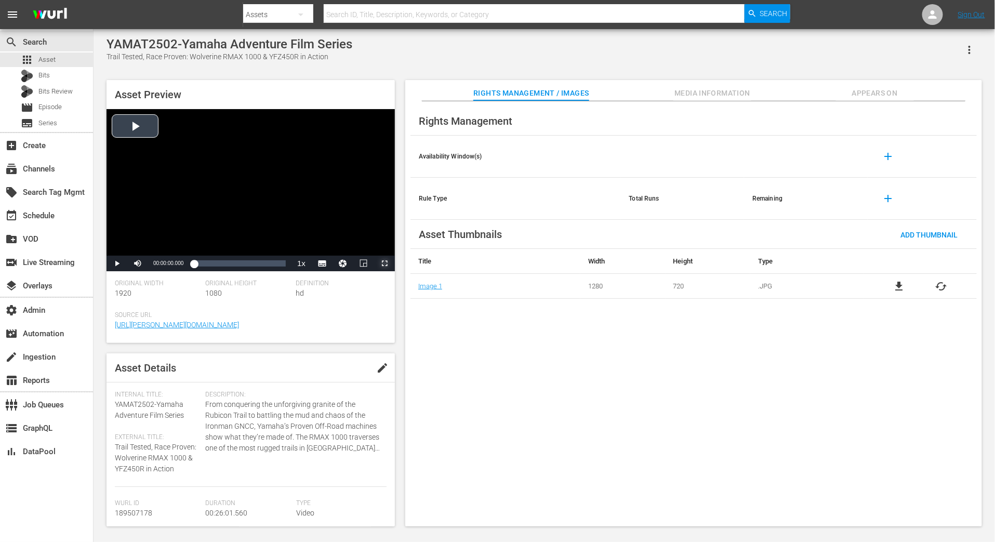
click at [385, 263] on span "Video Player" at bounding box center [385, 263] width 0 height 0
click at [130, 129] on div "Video Player" at bounding box center [251, 182] width 288 height 147
click at [385, 263] on span "Video Player" at bounding box center [385, 263] width 0 height 0
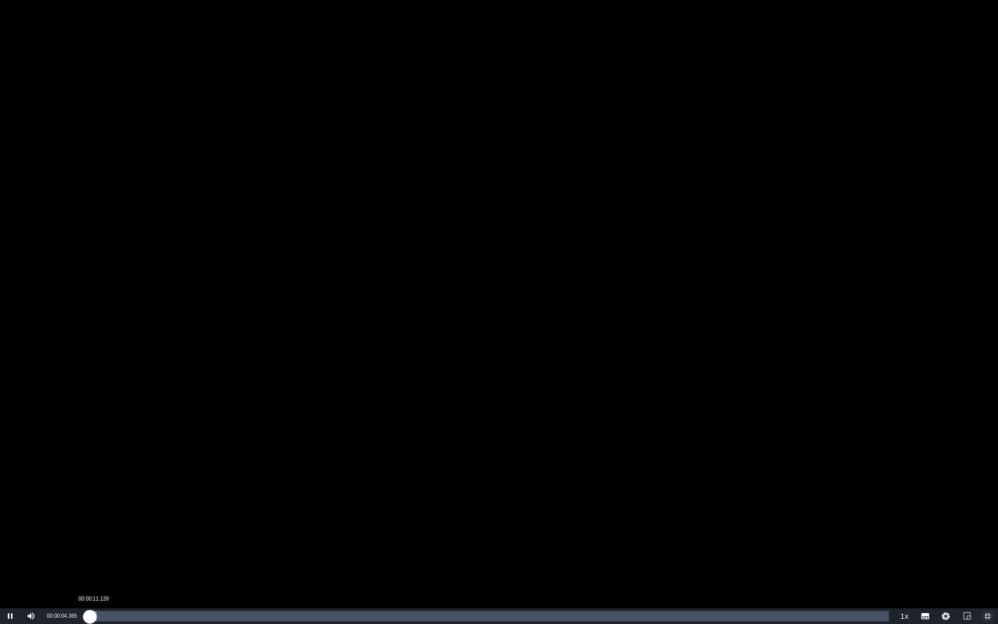
click at [89, 487] on div "00:00:04.370" at bounding box center [88, 616] width 2 height 10
click at [94, 487] on div "00:00:12.087" at bounding box center [90, 616] width 6 height 10
click at [101, 487] on div "00:00:17.756" at bounding box center [94, 616] width 14 height 10
click at [102, 487] on div "00:00:27.977" at bounding box center [94, 616] width 15 height 10
click at [160, 487] on div "00:02:21.775" at bounding box center [160, 616] width 1 height 10
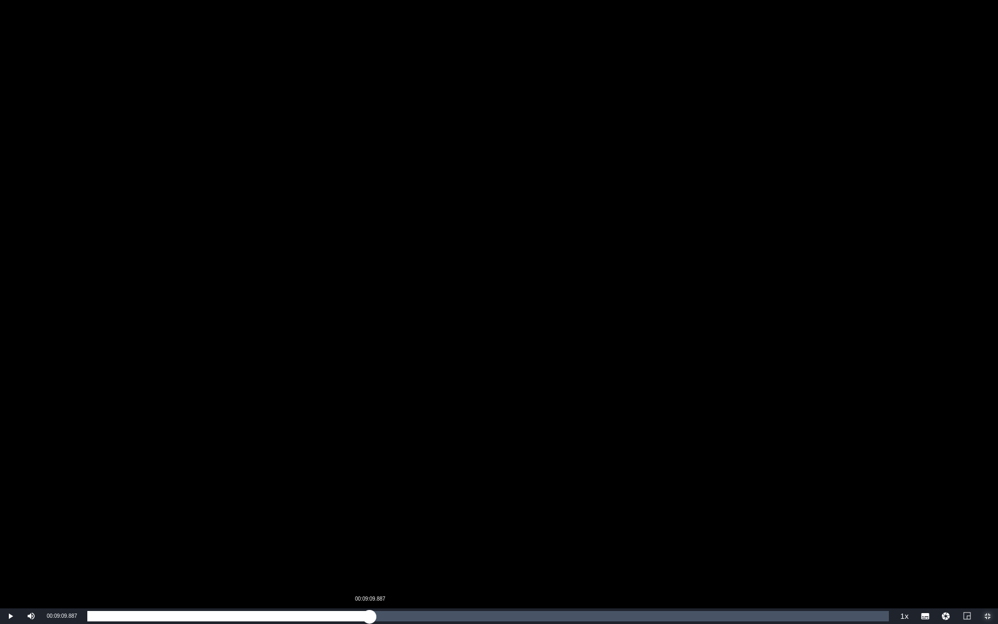
click at [370, 487] on div "Loaded : 10.38% 00:09:09.887 00:02:23.579" at bounding box center [487, 616] width 801 height 10
click at [824, 487] on div "Loaded : 35.38% 00:23:58.012 00:09:10.408" at bounding box center [487, 616] width 801 height 10
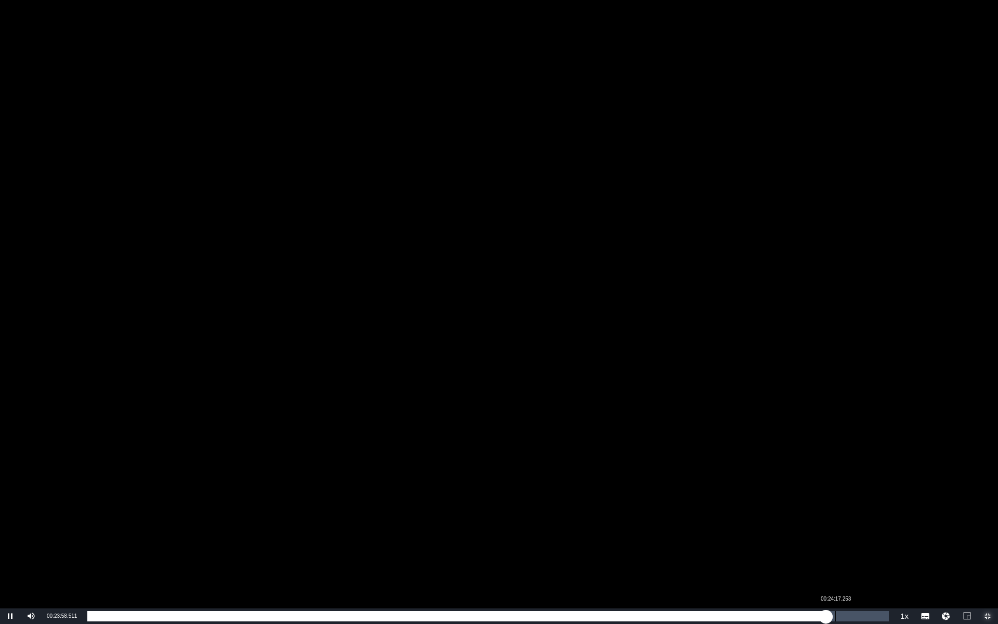
click at [835, 487] on div "Loaded : 92.68% 00:24:17.253 00:23:58.667" at bounding box center [487, 616] width 801 height 10
click at [833, 487] on div "00:24:19.752" at bounding box center [461, 616] width 749 height 10
click at [836, 487] on div "00:24:19.773" at bounding box center [461, 616] width 749 height 10
click at [843, 487] on div "00:24:34.039" at bounding box center [465, 616] width 756 height 10
click at [855, 487] on div "00:24:44.377" at bounding box center [471, 616] width 768 height 10
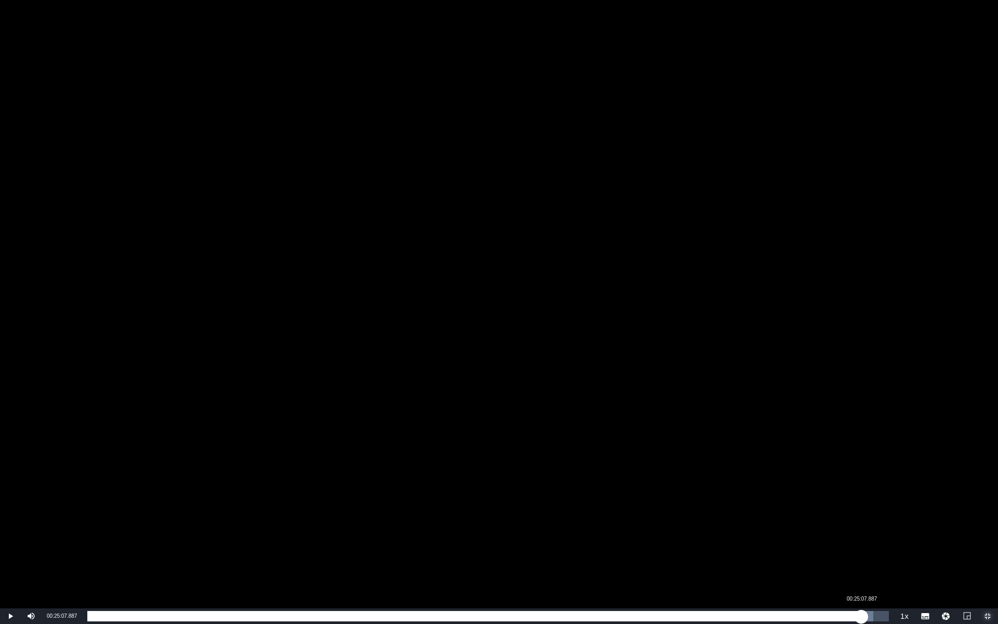
click at [861, 487] on div "00:24:56.655" at bounding box center [474, 616] width 774 height 10
click at [861, 487] on div "00:25:08.650" at bounding box center [474, 616] width 774 height 10
click at [867, 487] on div "00:25:19.014" at bounding box center [477, 616] width 780 height 10
click at [871, 487] on div "00:25:27.094" at bounding box center [479, 616] width 784 height 10
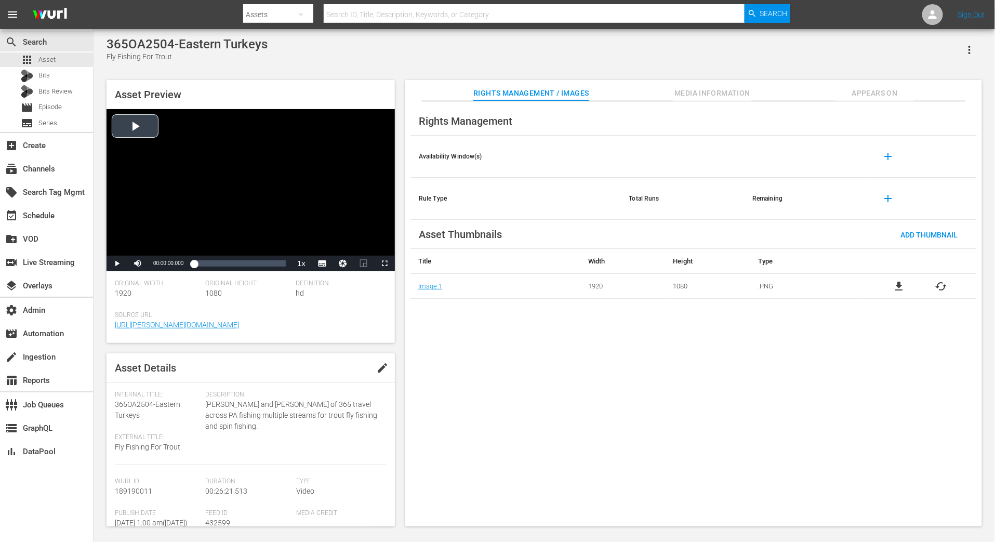
click at [154, 122] on div "Video Player" at bounding box center [251, 182] width 288 height 147
click at [385, 263] on span "Video Player" at bounding box center [385, 263] width 0 height 0
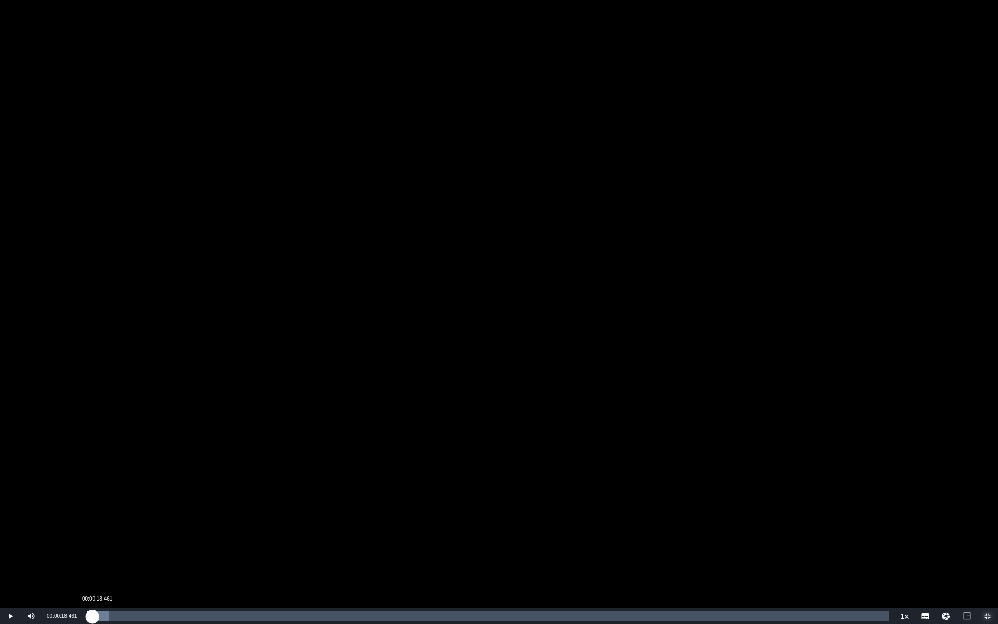
click at [92, 542] on div "00:00:09.672" at bounding box center [89, 616] width 5 height 10
click at [97, 542] on div "00:00:19.903" at bounding box center [92, 616] width 10 height 10
click at [102, 542] on div "00:00:28.586" at bounding box center [94, 616] width 15 height 10
click at [108, 542] on div "00:00:40.604" at bounding box center [97, 616] width 21 height 10
click at [116, 542] on div "00:00:56.411" at bounding box center [101, 616] width 29 height 10
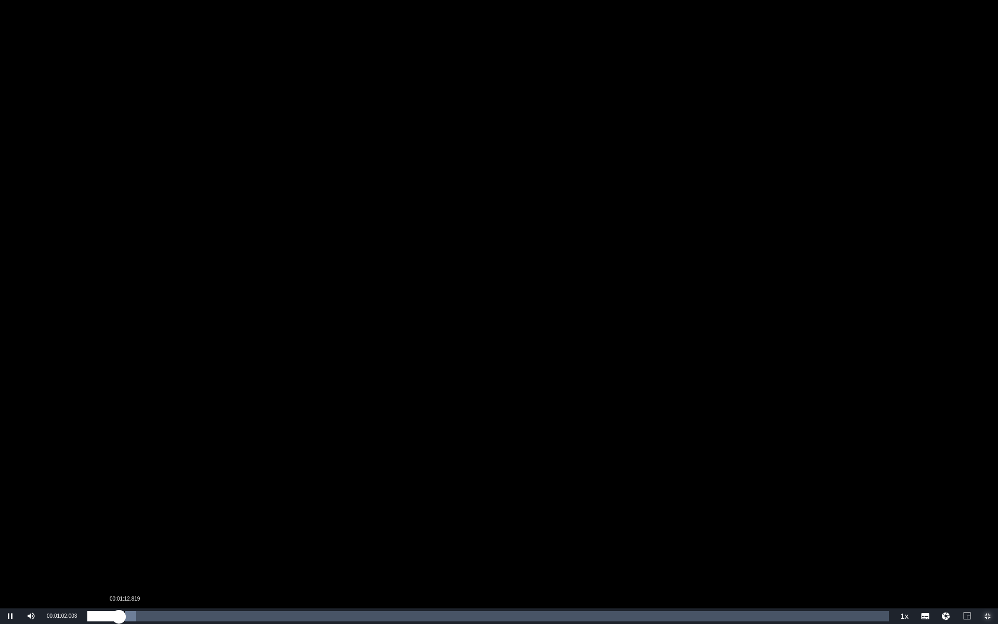
click at [119, 542] on div "00:01:02.169" at bounding box center [103, 616] width 32 height 10
click at [133, 542] on div "00:01:13.431" at bounding box center [109, 616] width 45 height 10
click at [141, 542] on div "Progress Bar" at bounding box center [130, 616] width 24 height 10
click at [154, 542] on div "00:02:12.305" at bounding box center [154, 616] width 1 height 10
click at [167, 542] on div "Loaded : 8.35% 00:02:36.920 00:02:11.072" at bounding box center [487, 616] width 801 height 10
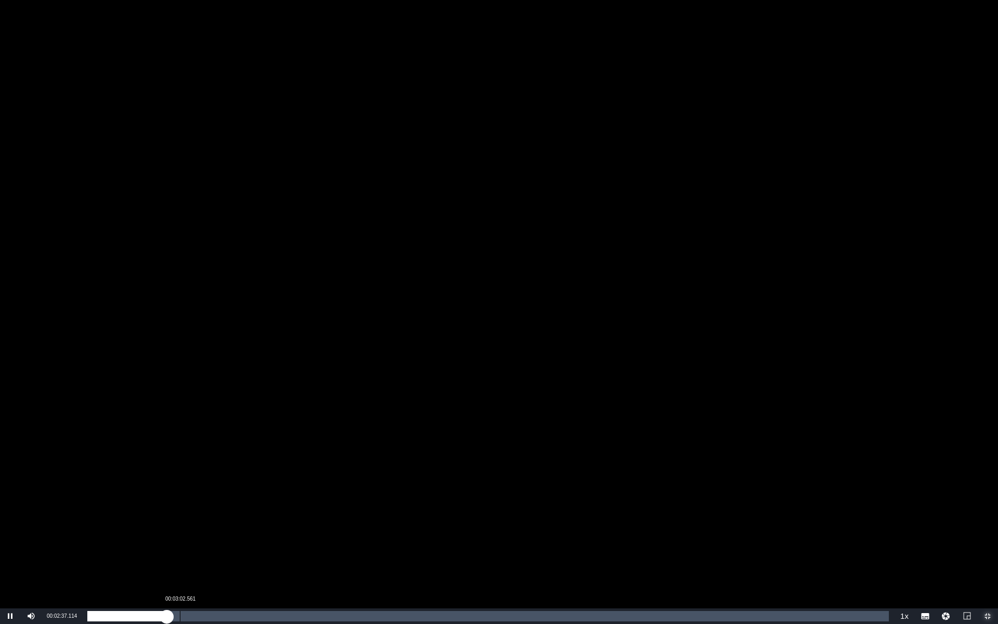
click at [180, 542] on div "Loaded : 10.25% 00:03:02.561 00:02:37.160" at bounding box center [487, 616] width 801 height 10
click at [189, 542] on div "Loaded : 11.77% 00:03:18.971 00:03:02.865" at bounding box center [487, 616] width 801 height 10
click at [207, 542] on div "00:03:55.893" at bounding box center [207, 616] width 1 height 10
click at [221, 542] on div "Loaded : 15.18% 00:04:24.611 00:03:56.281" at bounding box center [487, 616] width 801 height 10
click at [240, 542] on div "Loaded : 17.08% 00:05:02.559 00:04:25.550" at bounding box center [487, 616] width 801 height 10
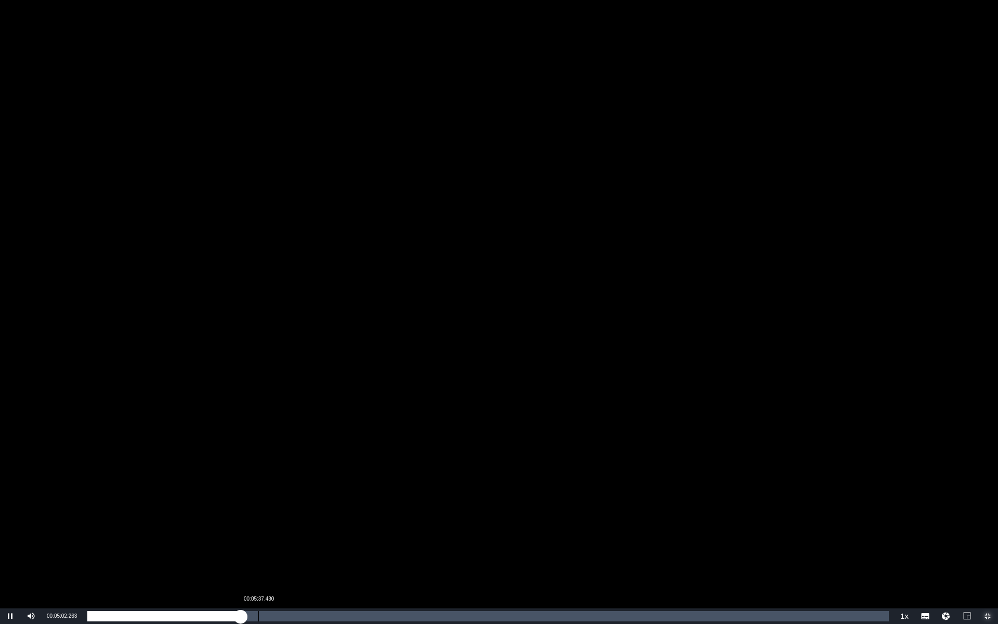
click at [258, 542] on div "Loaded : 19.36% 00:05:37.430 00:05:02.285" at bounding box center [487, 616] width 801 height 10
click at [720, 542] on div "Loaded : 22.02% 00:20:49.210 00:05:39.624" at bounding box center [487, 616] width 801 height 10
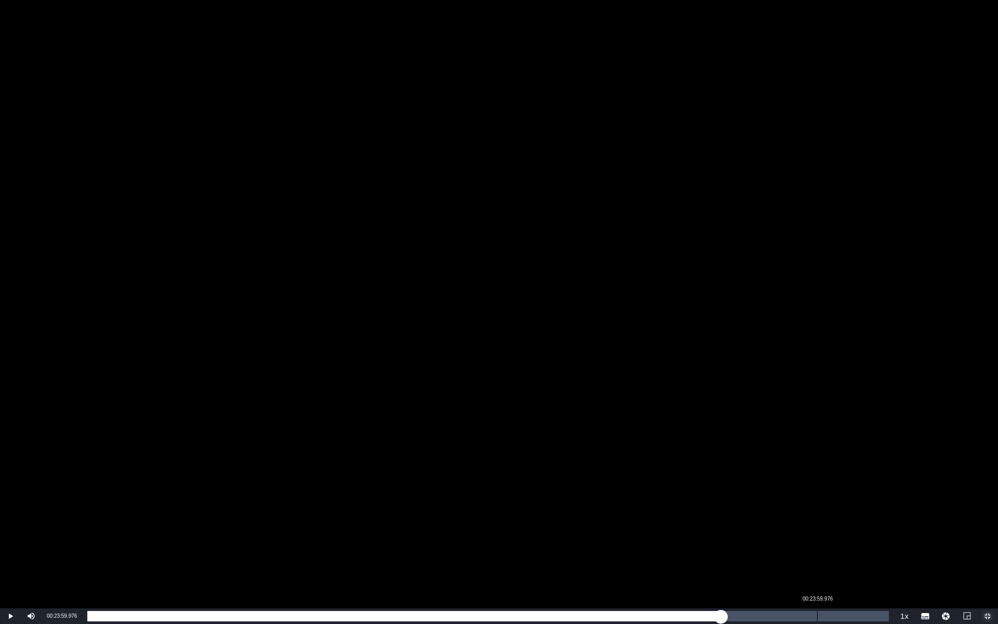
click at [817, 542] on div "00:23:59.976" at bounding box center [817, 616] width 1 height 10
click at [837, 542] on div "Loaded : 91.52% 00:24:38.950 00:24:01.153" at bounding box center [487, 616] width 801 height 10
click at [854, 542] on div "Loaded : 93.80% 00:25:12.796 00:24:40.337" at bounding box center [487, 616] width 801 height 10
click at [869, 542] on div "Loaded : 95.70% 00:25:42.539 00:25:13.471" at bounding box center [487, 616] width 801 height 10
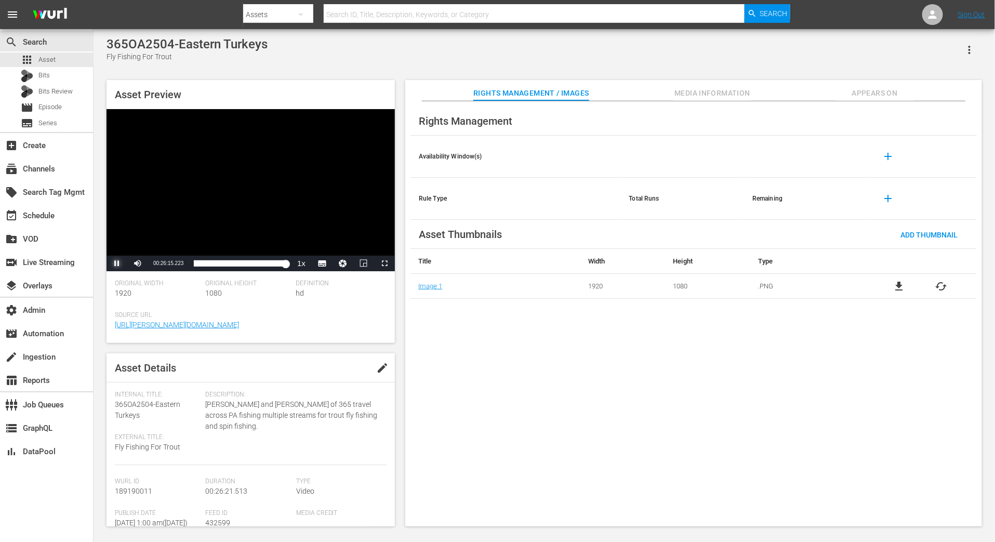
click at [117, 263] on span "Video Player" at bounding box center [117, 263] width 0 height 0
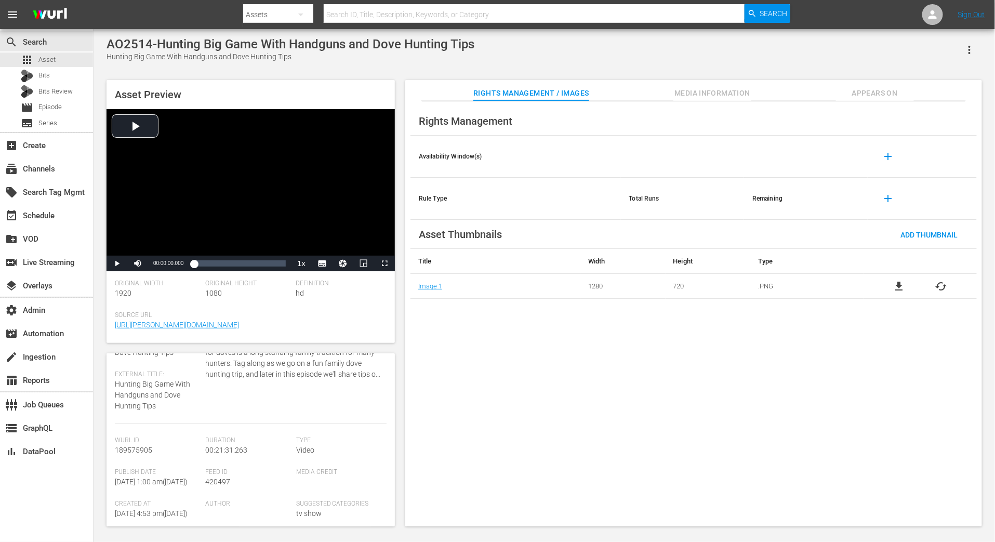
scroll to position [163, 0]
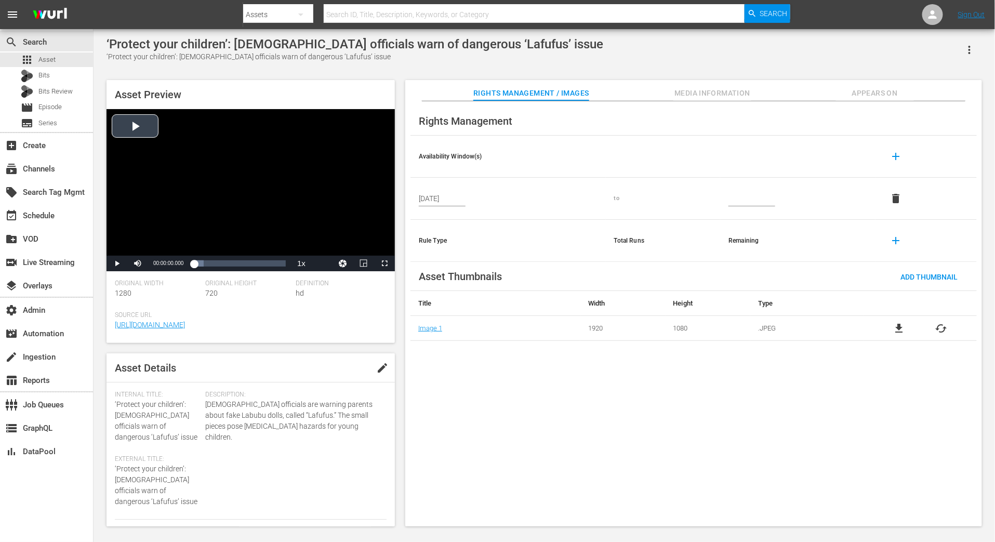
click at [145, 129] on div "Video Player" at bounding box center [251, 182] width 288 height 147
click at [208, 258] on div "00:00:09.115" at bounding box center [208, 263] width 1 height 10
click at [270, 259] on div "00:00:47.857" at bounding box center [270, 263] width 1 height 10
click at [276, 262] on div "00:00:56.336" at bounding box center [239, 263] width 90 height 10
click at [271, 262] on div "00:00:52.738" at bounding box center [236, 263] width 84 height 10
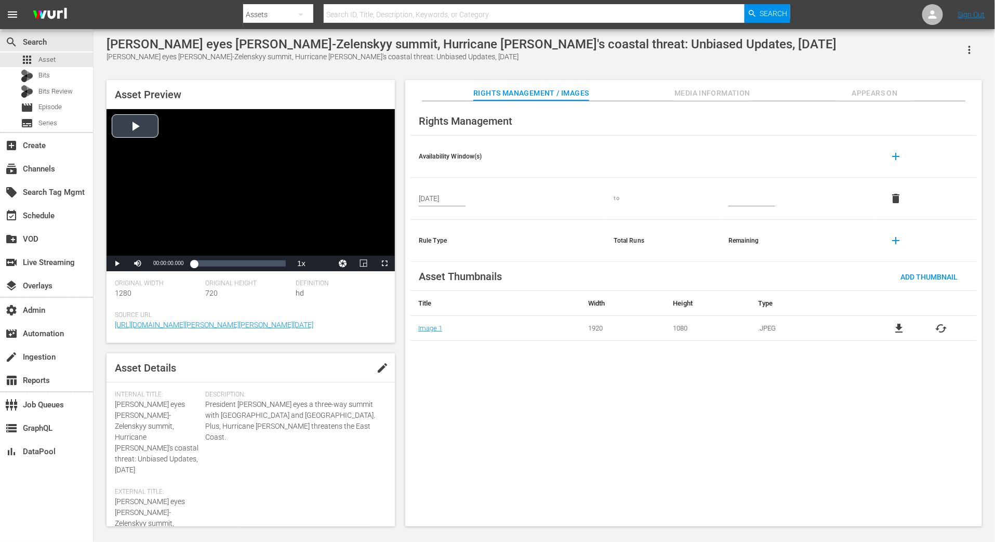
click at [164, 130] on div "Video Player" at bounding box center [251, 182] width 288 height 147
click at [204, 264] on div "00:01:00.077" at bounding box center [199, 263] width 10 height 10
click at [224, 263] on div "Loaded : 22.36% 00:02:56.001 00:01:49.666" at bounding box center [240, 263] width 92 height 10
click at [236, 262] on div "00:04:08.830" at bounding box center [236, 263] width 1 height 10
click at [247, 262] on div "Loaded : 50.33% 00:05:12.554 00:04:10.432" at bounding box center [240, 263] width 92 height 10
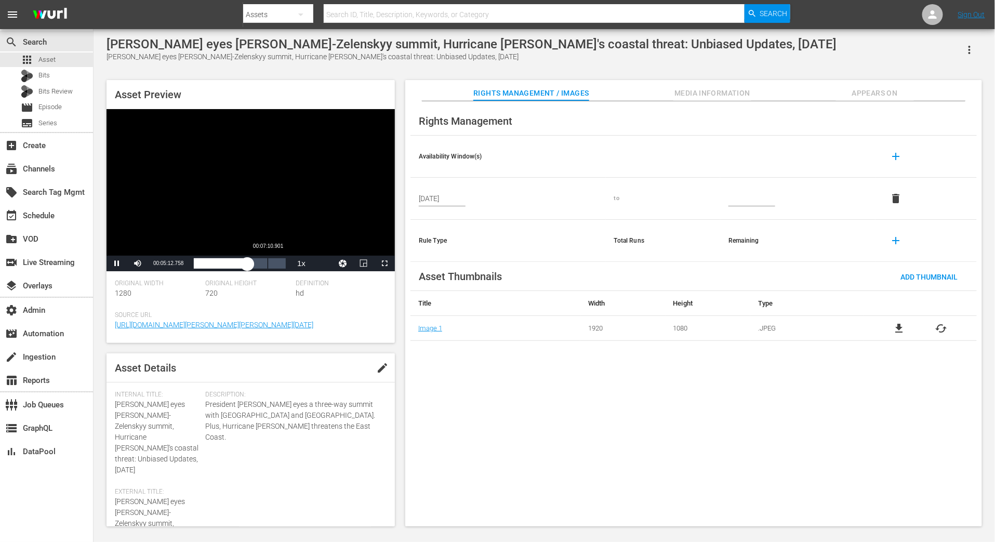
click at [268, 262] on div "00:07:10.901" at bounding box center [268, 263] width 1 height 10
click at [277, 261] on div "Loaded : 82.74% 00:08:05.812 00:07:11.383" at bounding box center [240, 263] width 92 height 10
click at [385, 263] on span "Video Player" at bounding box center [385, 263] width 0 height 0
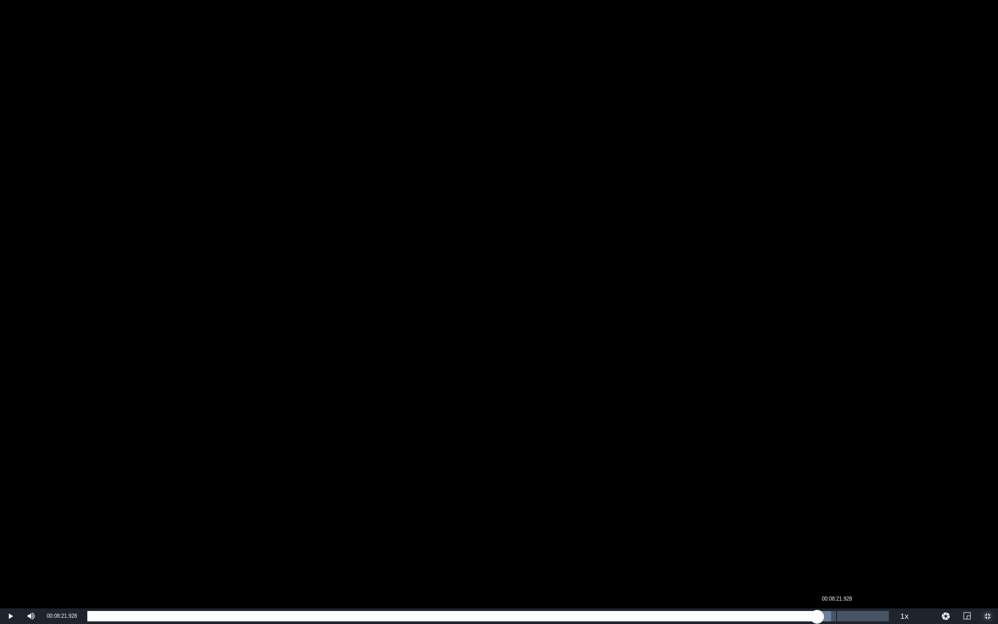
click at [836, 487] on div "00:08:21.928" at bounding box center [836, 616] width 1 height 10
click at [855, 487] on div "00:08:34.468" at bounding box center [855, 616] width 1 height 10
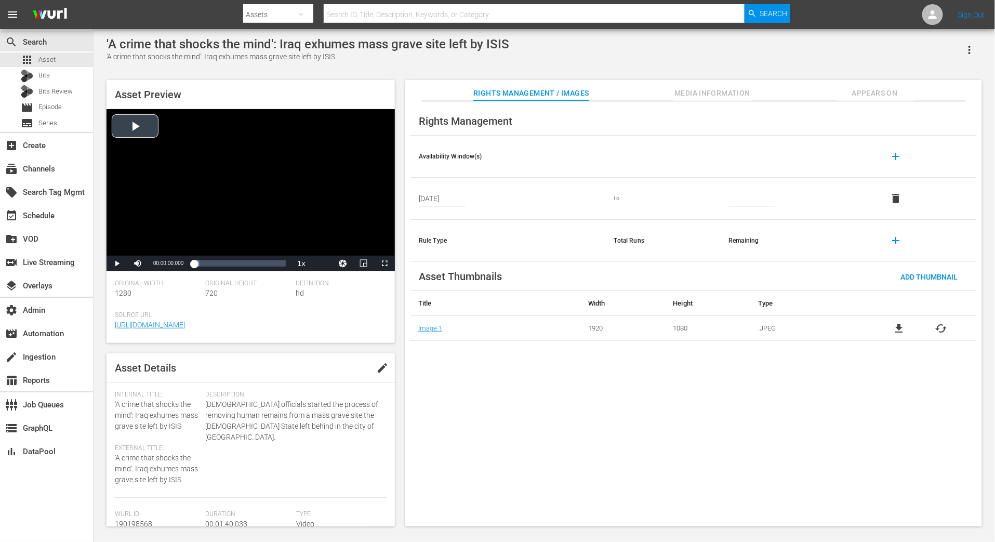
click at [144, 134] on div "Video Player" at bounding box center [251, 182] width 288 height 147
click at [282, 265] on div "Loaded : 17.81% 00:01:34.946 00:00:01.910" at bounding box center [240, 263] width 92 height 10
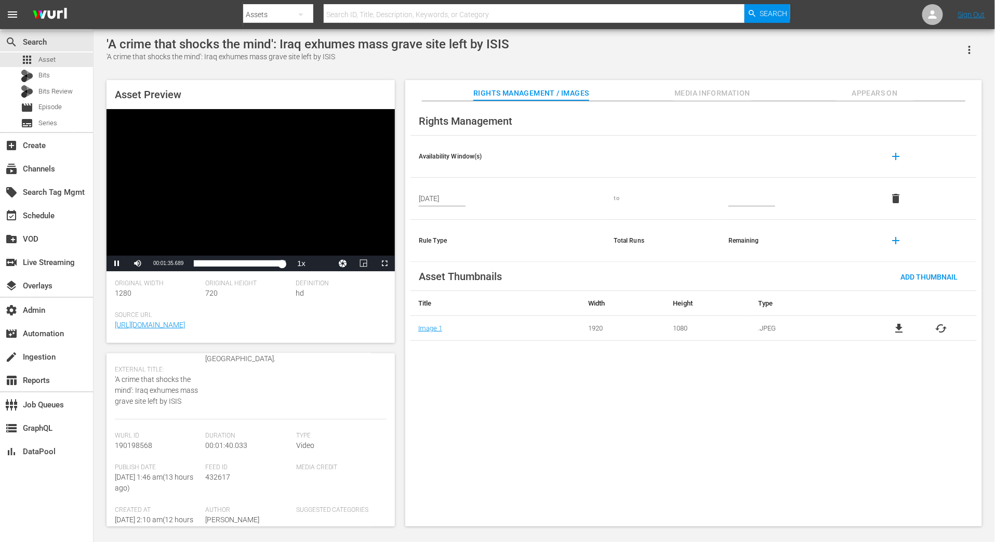
scroll to position [79, 0]
click at [277, 263] on div "00:01:37.966" at bounding box center [239, 263] width 90 height 10
click at [117, 263] on span "Video Player" at bounding box center [117, 263] width 0 height 0
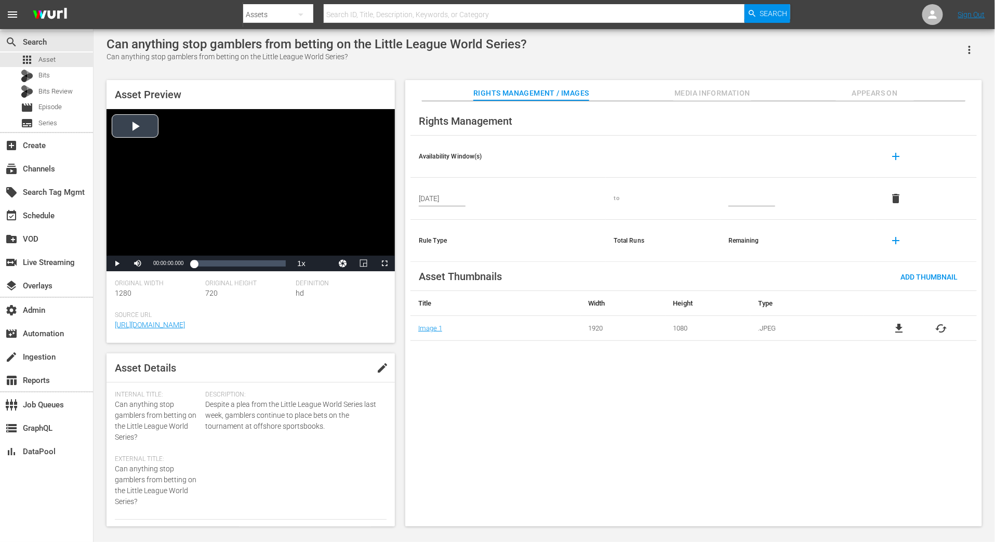
click at [119, 129] on div "Video Player" at bounding box center [251, 182] width 288 height 147
click at [278, 265] on div "00:02:52.276" at bounding box center [278, 263] width 1 height 10
click at [385, 263] on span "Video Player" at bounding box center [385, 263] width 0 height 0
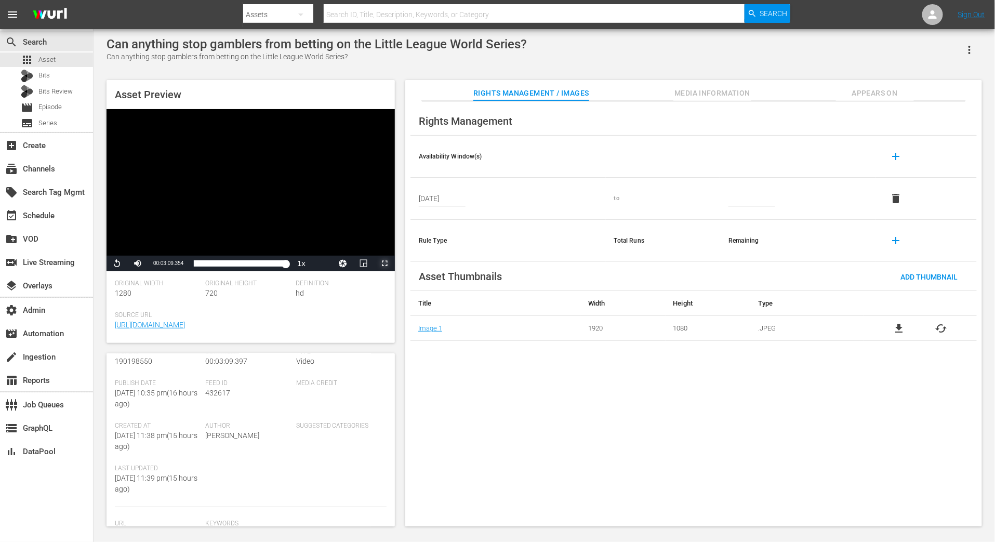
scroll to position [185, 0]
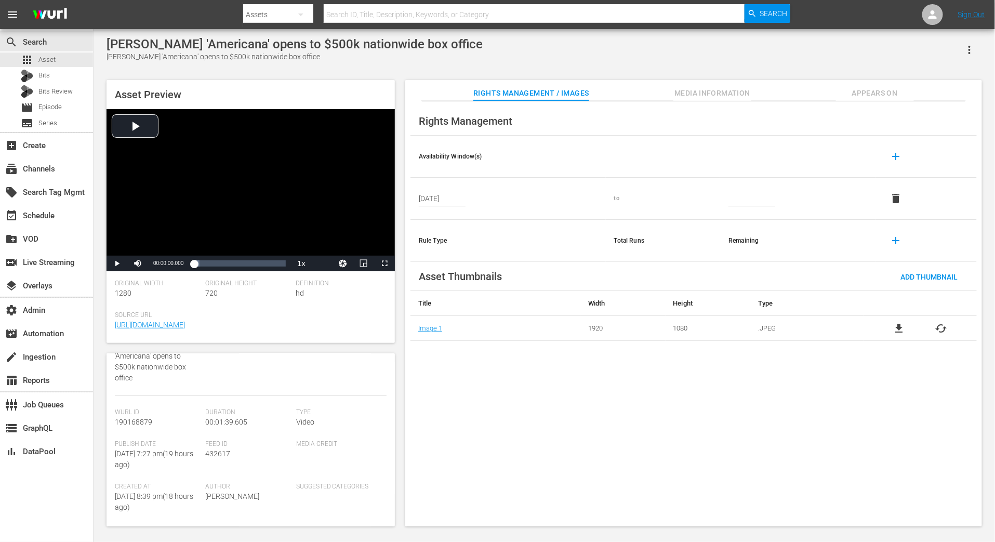
scroll to position [121, 0]
click at [147, 134] on div "Video Player" at bounding box center [251, 182] width 288 height 147
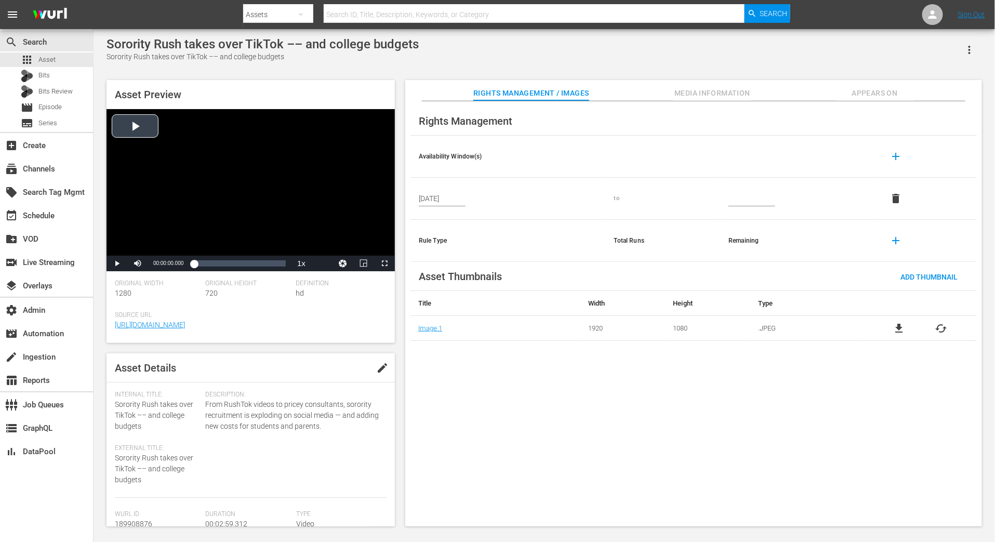
click at [149, 127] on div "Video Player" at bounding box center [251, 182] width 288 height 147
click at [277, 261] on div "00:02:42.089" at bounding box center [277, 263] width 1 height 10
click at [385, 263] on span "Video Player" at bounding box center [385, 263] width 0 height 0
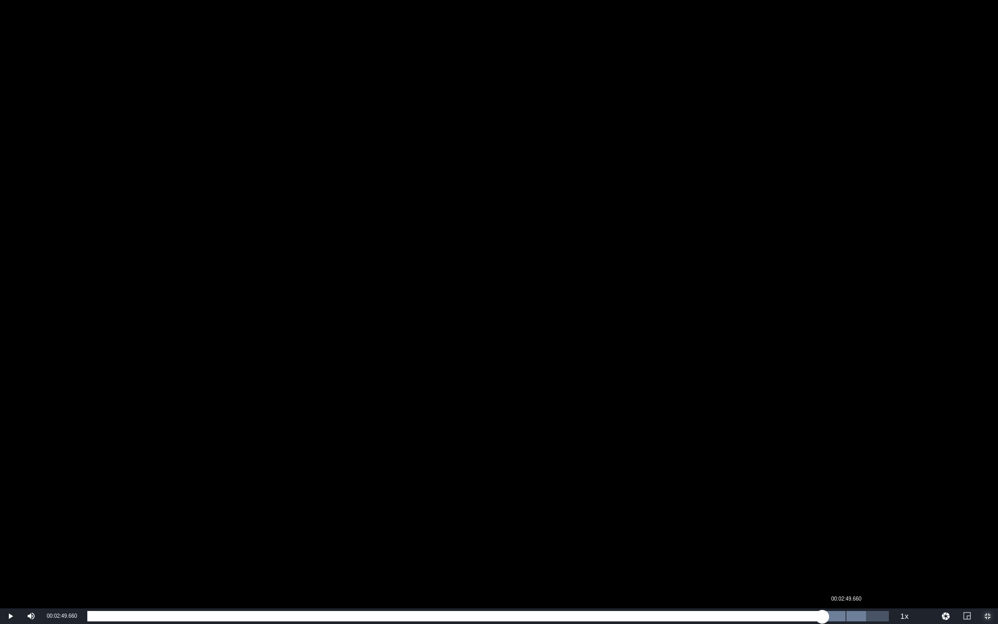
click at [846, 487] on div "00:02:49.660" at bounding box center [846, 616] width 1 height 10
click at [859, 487] on div "00:02:52.451" at bounding box center [858, 616] width 1 height 10
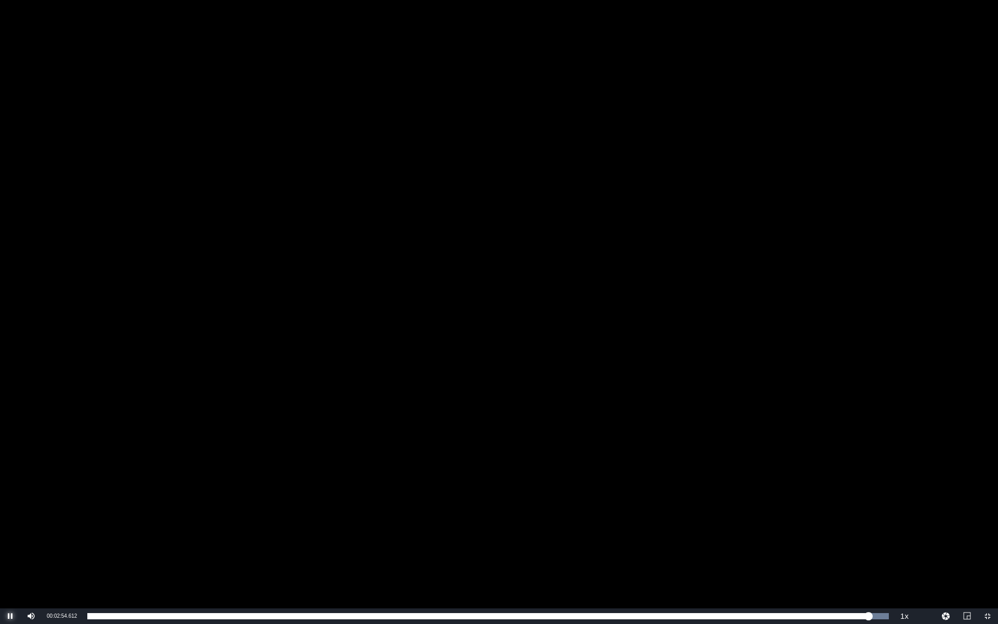
click at [10, 487] on span "Video Player" at bounding box center [10, 616] width 0 height 0
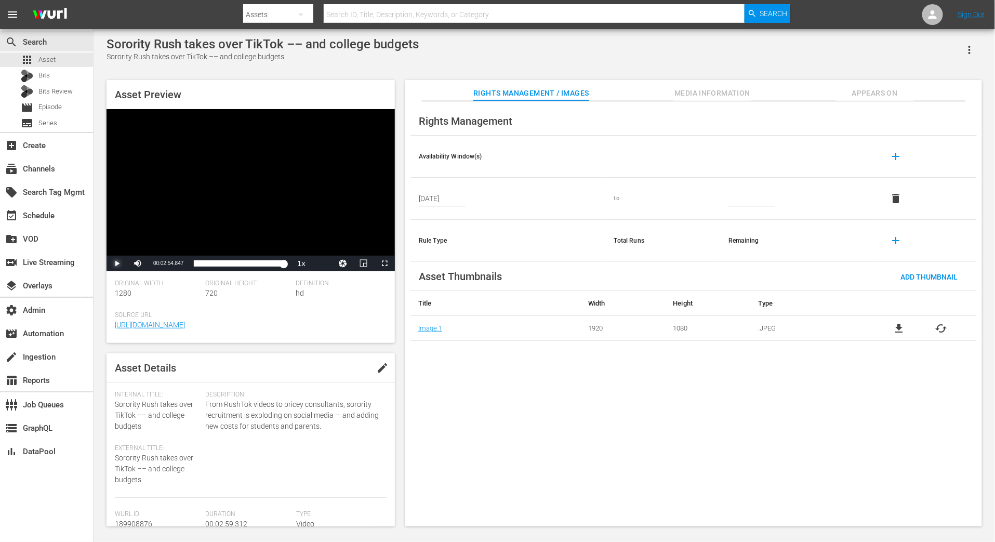
click at [117, 263] on span "Video Player" at bounding box center [117, 263] width 0 height 0
click at [281, 260] on div "00:02:55.335" at bounding box center [239, 263] width 90 height 10
click at [117, 263] on span "Video Player" at bounding box center [117, 263] width 0 height 0
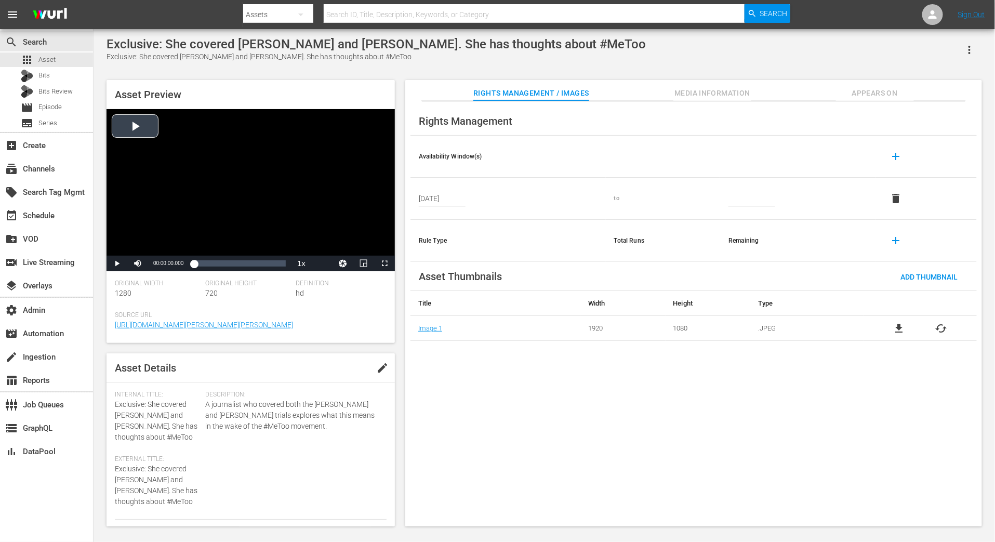
click at [153, 125] on div "Video Player" at bounding box center [251, 182] width 288 height 147
click at [209, 261] on div "00:01:46.377" at bounding box center [209, 263] width 1 height 10
click at [281, 263] on div "00:09:52.166" at bounding box center [281, 263] width 1 height 10
click at [385, 263] on span "Video Player" at bounding box center [385, 263] width 0 height 0
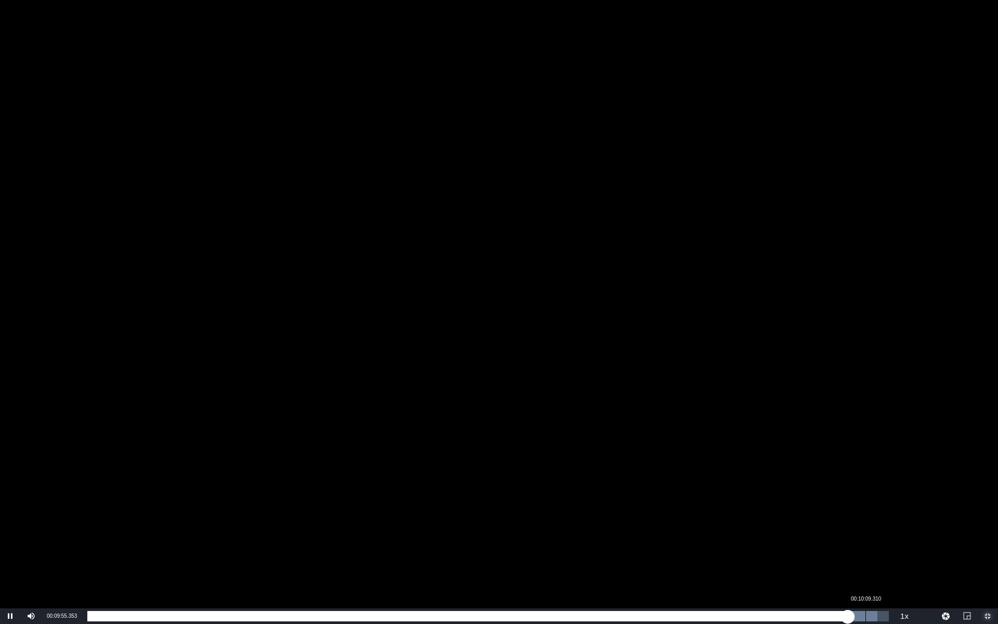
click at [865, 487] on div "Loaded : 98.58% 00:10:09.310 00:09:55.365" at bounding box center [487, 616] width 801 height 10
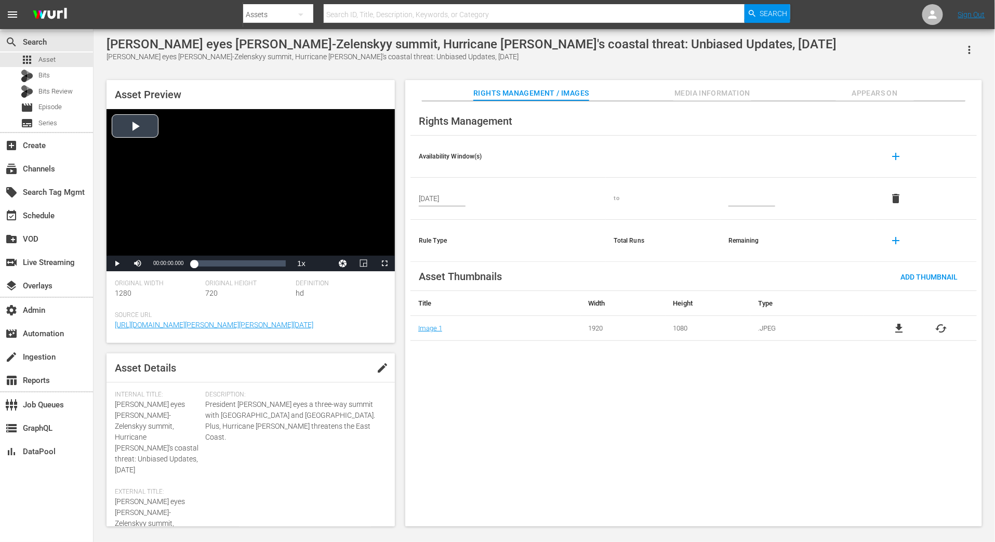
drag, startPoint x: 150, startPoint y: 127, endPoint x: 165, endPoint y: 133, distance: 16.6
click at [150, 127] on div "Video Player" at bounding box center [251, 182] width 288 height 147
click at [284, 264] on div "00:08:48.005" at bounding box center [284, 263] width 1 height 10
click at [281, 264] on div "00:08:45.964" at bounding box center [239, 263] width 90 height 10
click at [385, 263] on span "Video Player" at bounding box center [385, 263] width 0 height 0
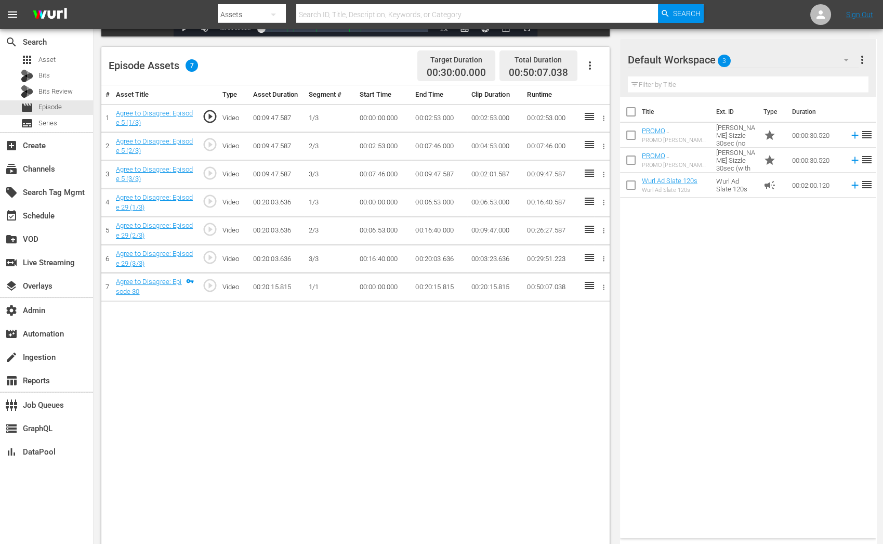
scroll to position [270, 0]
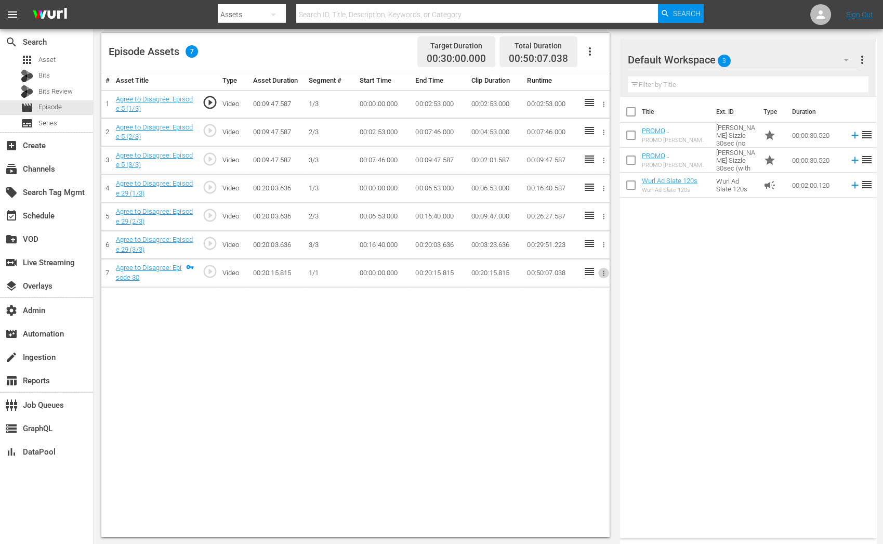
click at [601, 272] on icon "button" at bounding box center [604, 273] width 8 height 8
click at [582, 288] on li "Assign Key Asset" at bounding box center [569, 288] width 81 height 17
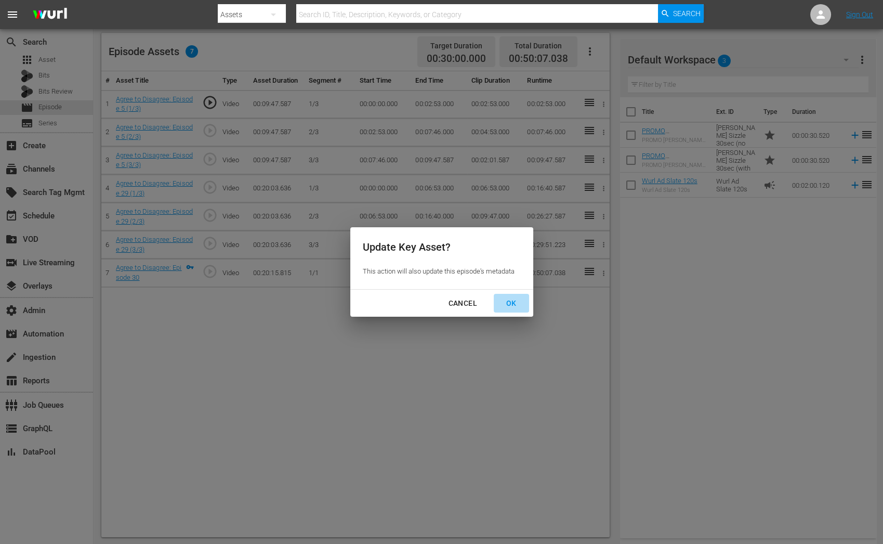
click at [511, 295] on button "OK" at bounding box center [511, 303] width 35 height 19
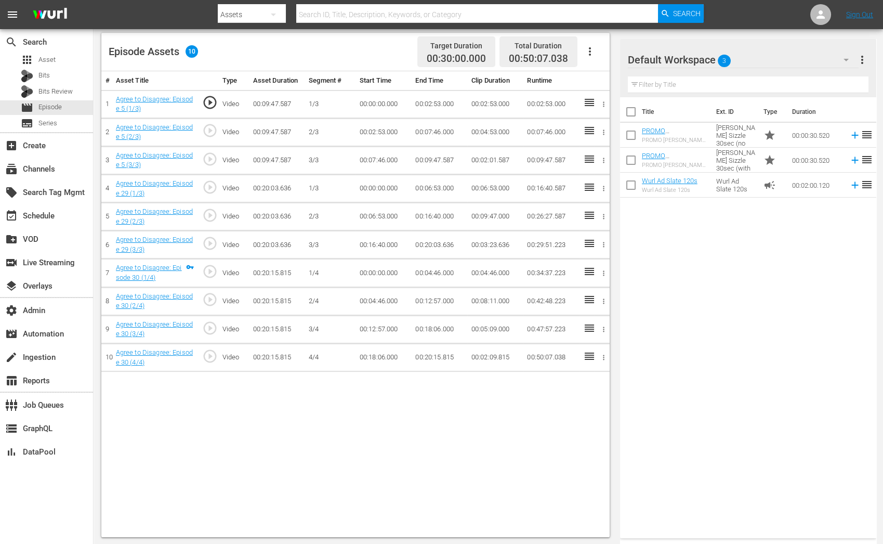
click at [603, 104] on icon "button" at bounding box center [604, 103] width 2 height 5
click at [586, 122] on li "Assign Key Asset" at bounding box center [569, 120] width 81 height 17
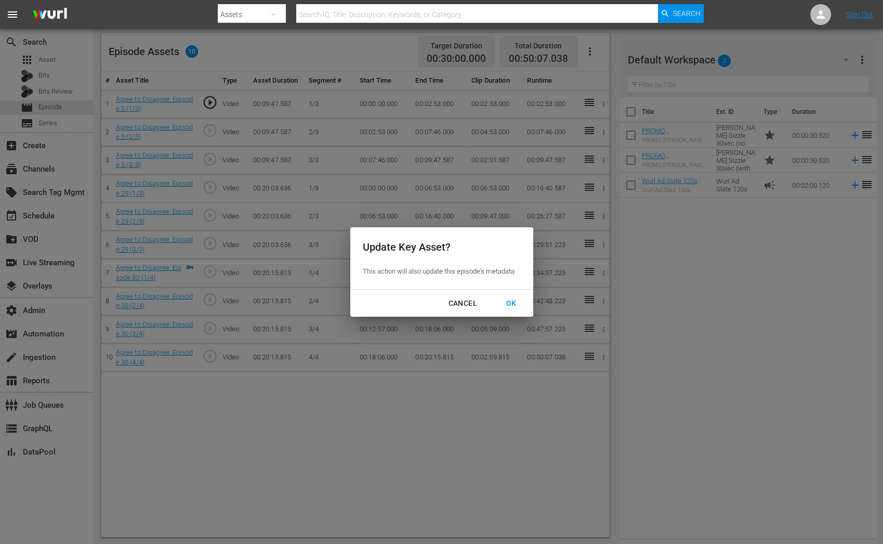
click at [511, 303] on div "OK" at bounding box center [511, 303] width 27 height 13
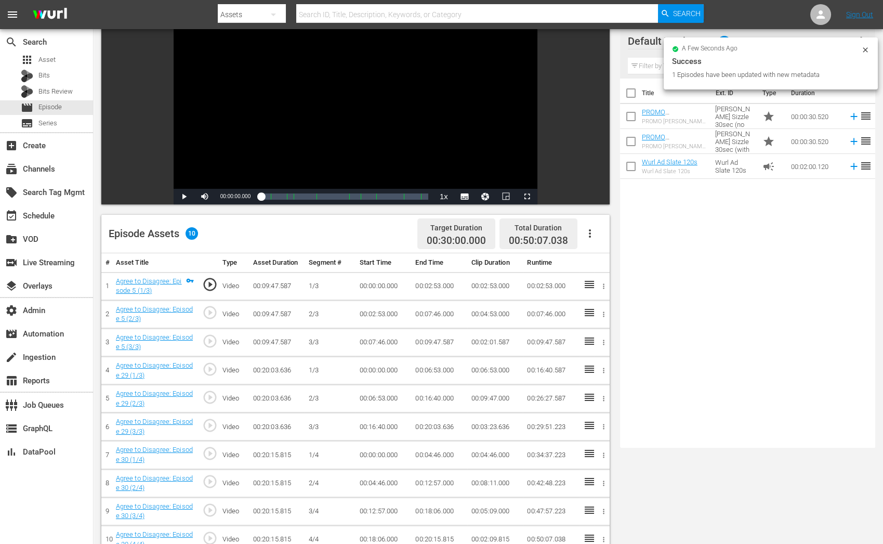
scroll to position [0, 0]
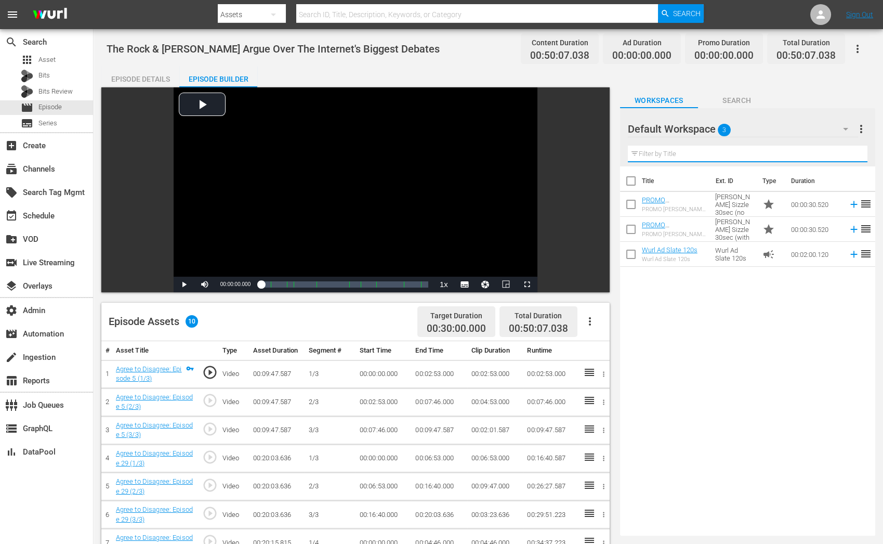
click at [744, 151] on input "text" at bounding box center [748, 154] width 240 height 17
click at [819, 5] on div at bounding box center [820, 14] width 21 height 21
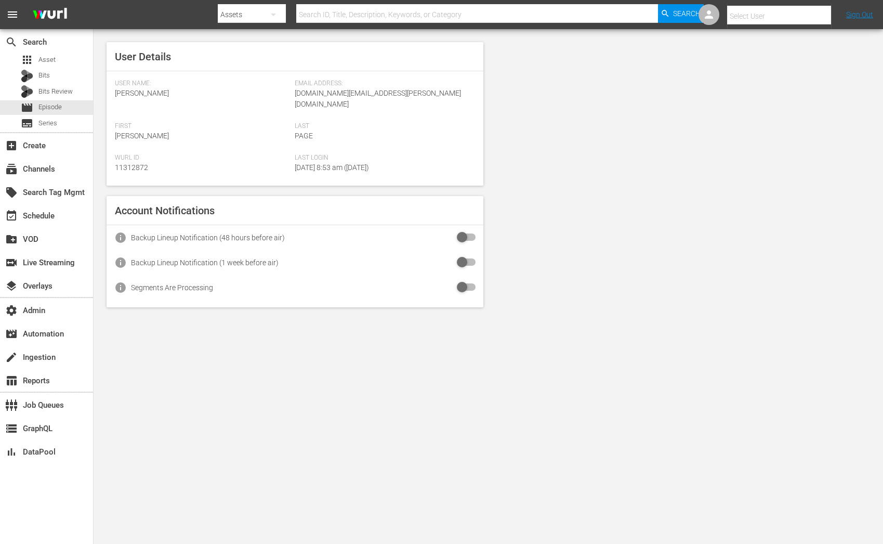
click at [794, 17] on input "text" at bounding box center [793, 16] width 133 height 25
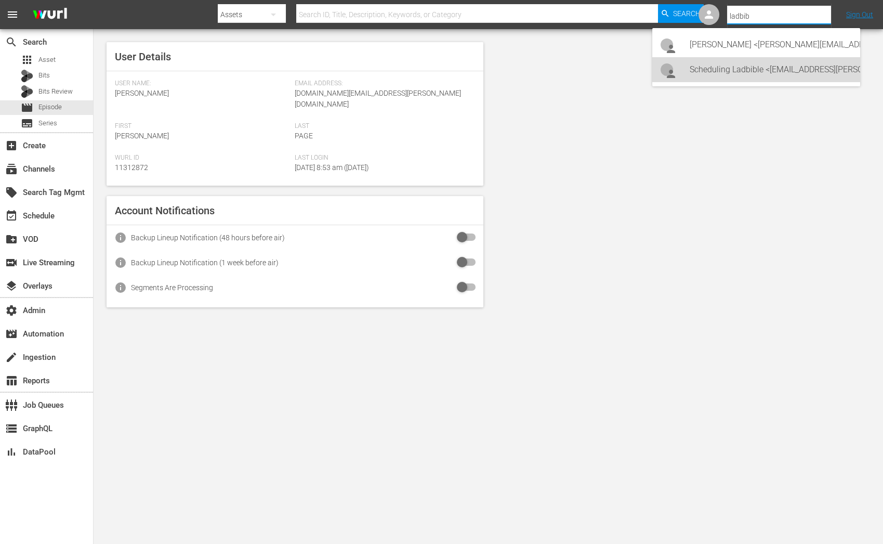
click at [807, 69] on div "Scheduling Ladbible <[EMAIL_ADDRESS][PERSON_NAME][DOMAIN_NAME]>" at bounding box center [771, 69] width 162 height 25
type input "Scheduling Ladbible (11314840)"
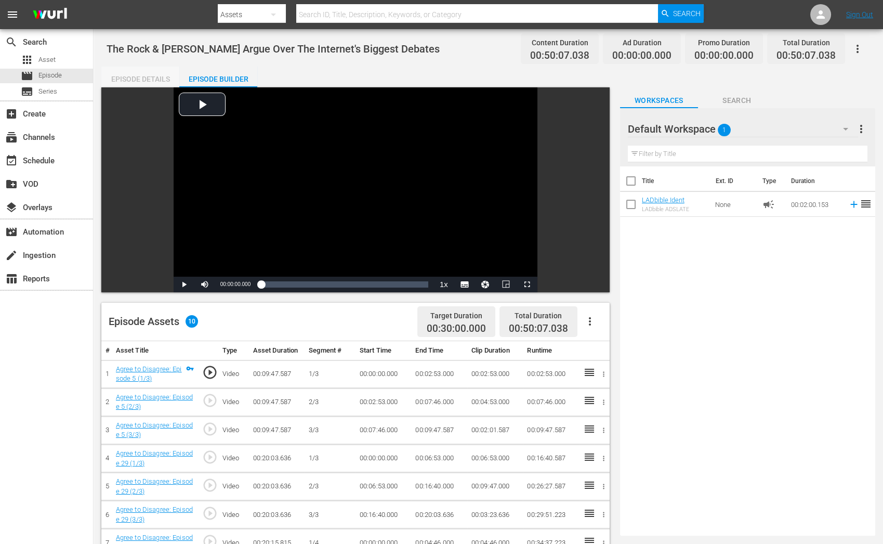
click at [146, 82] on div "Episode Details" at bounding box center [140, 79] width 78 height 25
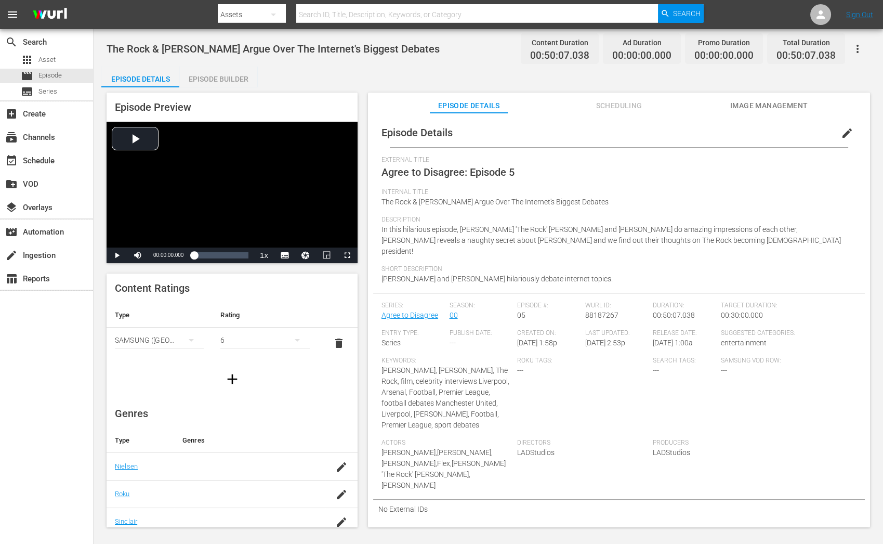
click at [841, 131] on span "edit" at bounding box center [847, 133] width 12 height 12
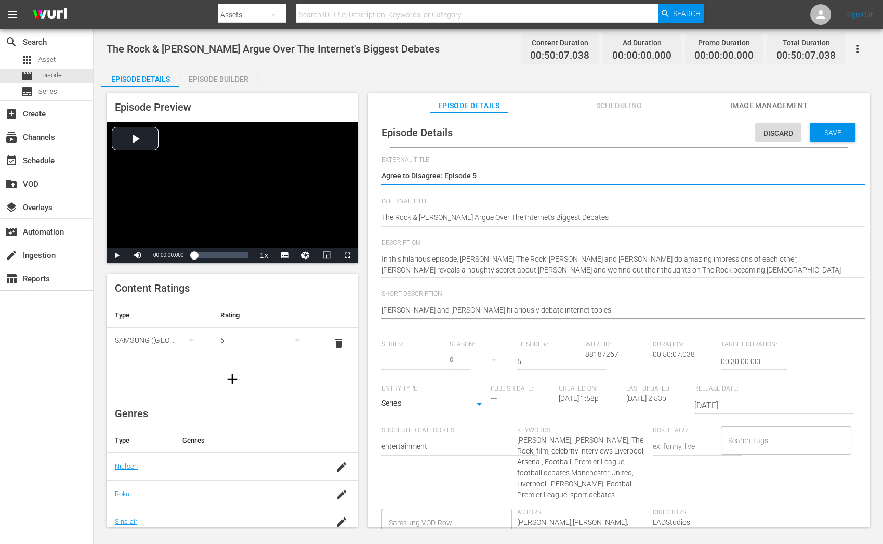
type input "Agree to Disagree"
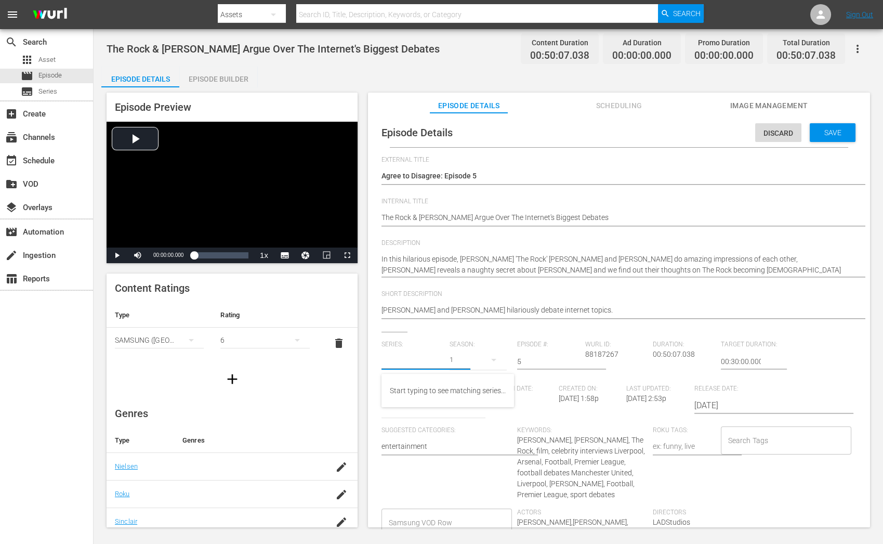
drag, startPoint x: 440, startPoint y: 363, endPoint x: 394, endPoint y: 363, distance: 45.7
click at [394, 363] on input "text" at bounding box center [412, 361] width 63 height 25
click at [417, 424] on div "Agree To Disagree Compilations" at bounding box center [441, 415] width 102 height 25
type input "Agree To Disagree Compilations"
click at [816, 133] on span "Save" at bounding box center [833, 132] width 34 height 8
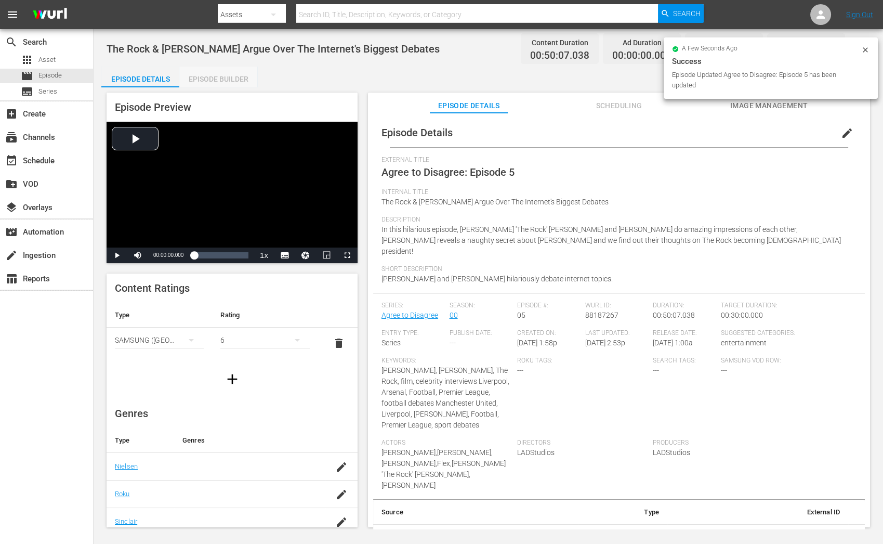
click at [240, 80] on div "Episode Builder" at bounding box center [218, 79] width 78 height 25
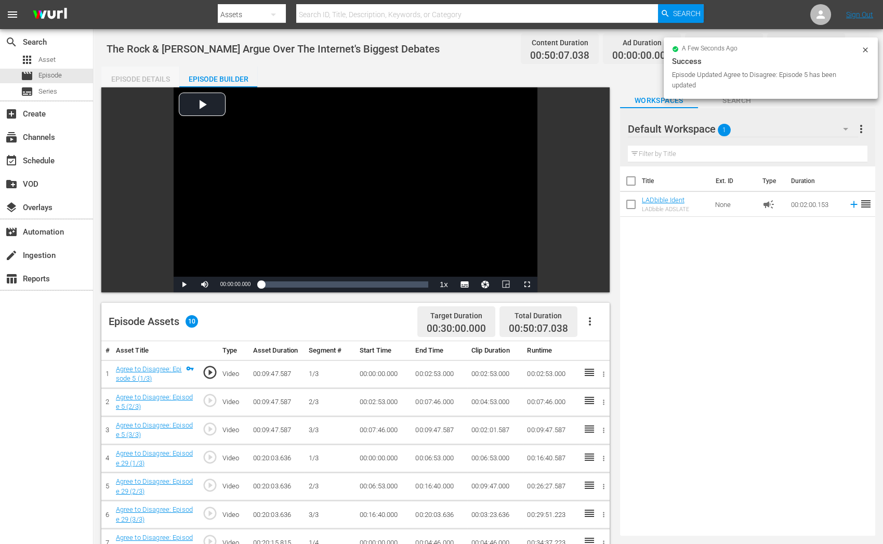
click at [140, 76] on div "Episode Details" at bounding box center [140, 79] width 78 height 25
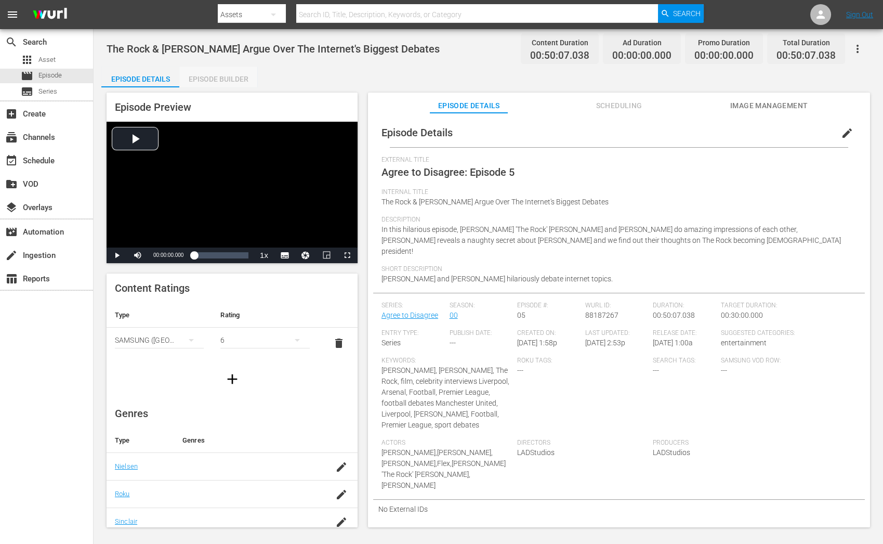
click at [239, 82] on div "Episode Builder" at bounding box center [218, 79] width 78 height 25
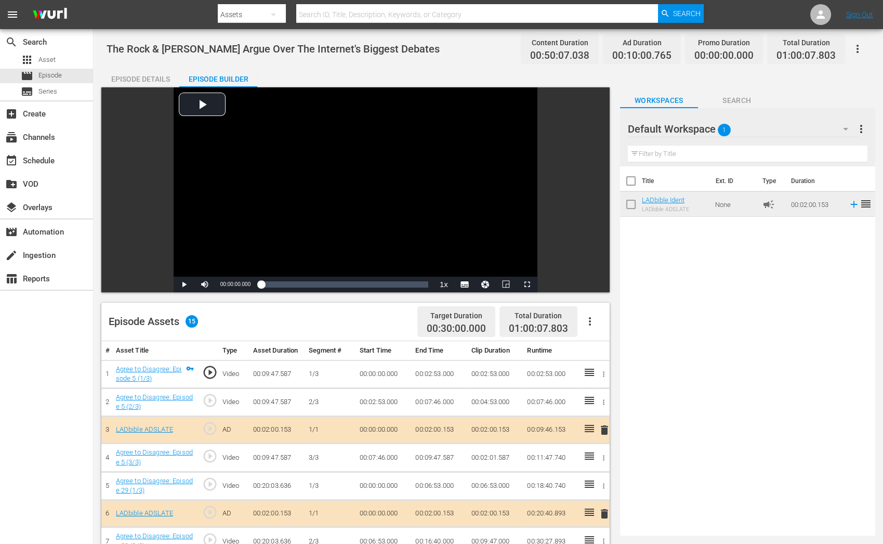
click at [152, 74] on div "Episode Details" at bounding box center [140, 79] width 78 height 25
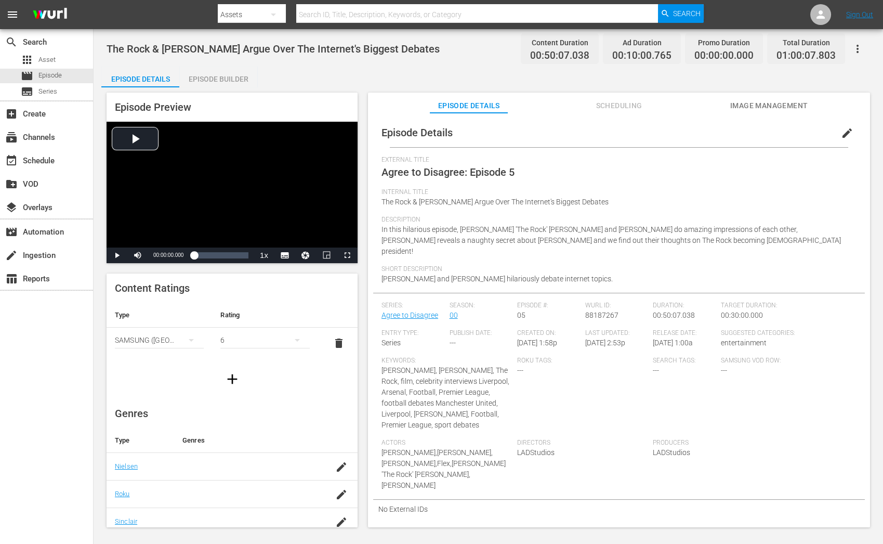
click at [835, 133] on button "edit" at bounding box center [847, 133] width 25 height 25
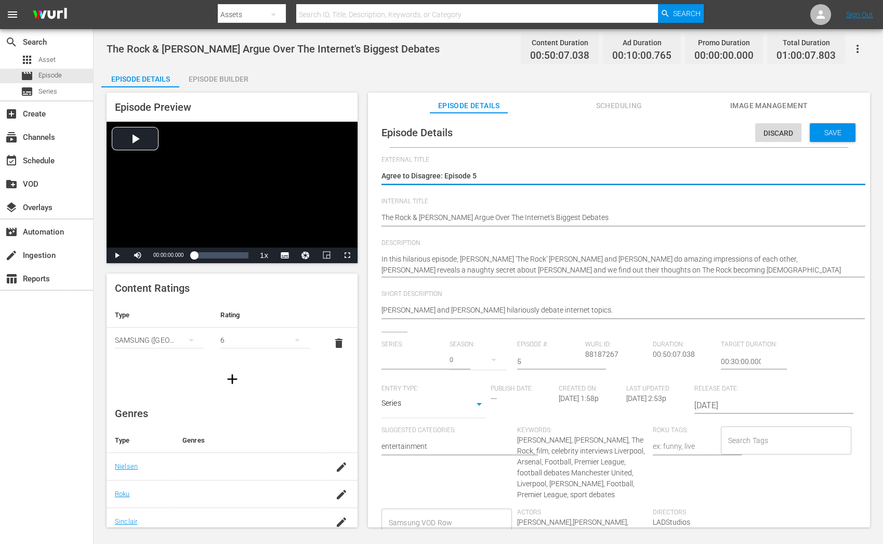
type input "Agree To Disagree Compilations"
drag, startPoint x: 491, startPoint y: 174, endPoint x: 317, endPoint y: 174, distance: 173.6
click at [317, 174] on div "Episode Preview Video Player is loading. Play Video Play Mute Current Time 00:0…" at bounding box center [488, 311] width 774 height 448
paste textarea "Compilation 1"
type textarea "Agree to Disagree: Compilation 1"
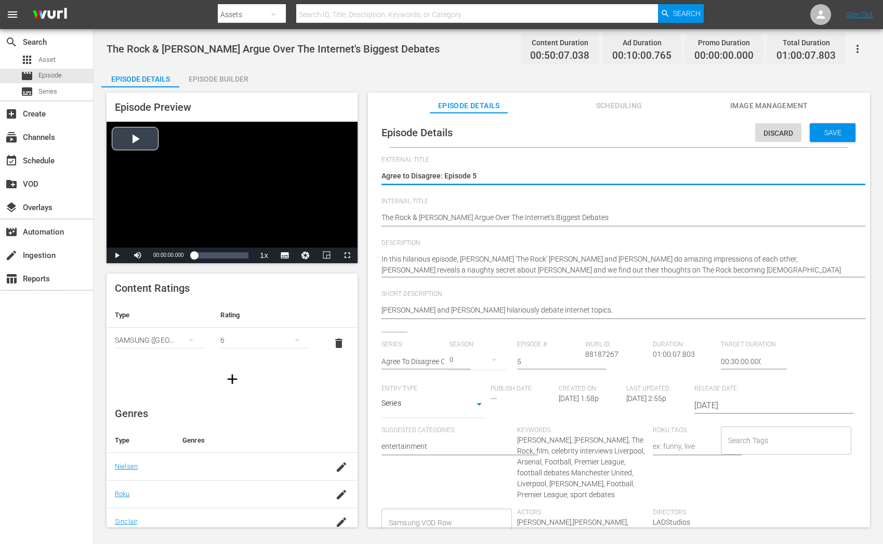
type textarea "Agree to Disagree: Compilation 1"
type textarea "Agree to Disagree: Compilation"
type textarea "Agree to Disagree: Compilation 6"
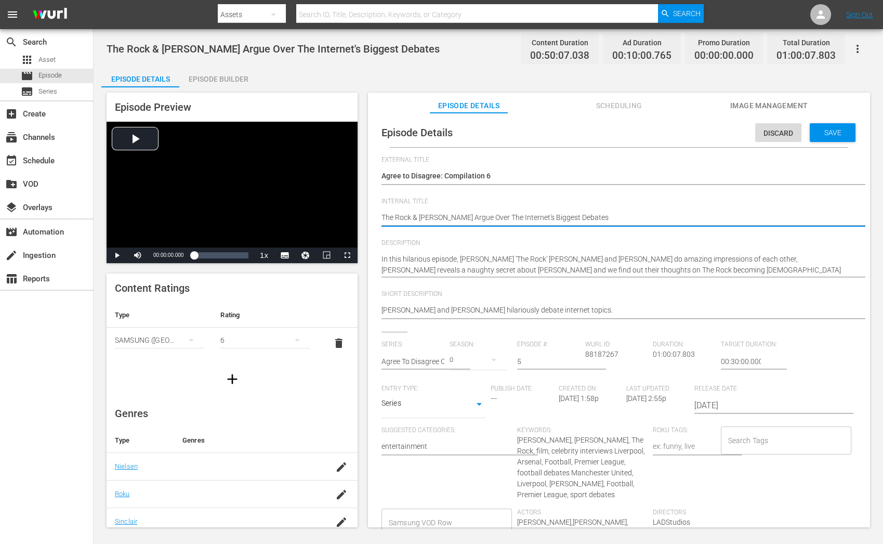
paste textarea "Agree to Disagree C06 60: Eps 5, 29, 30"
type textarea "Agree to Disagree C06 60: Eps 5, 29, 30"
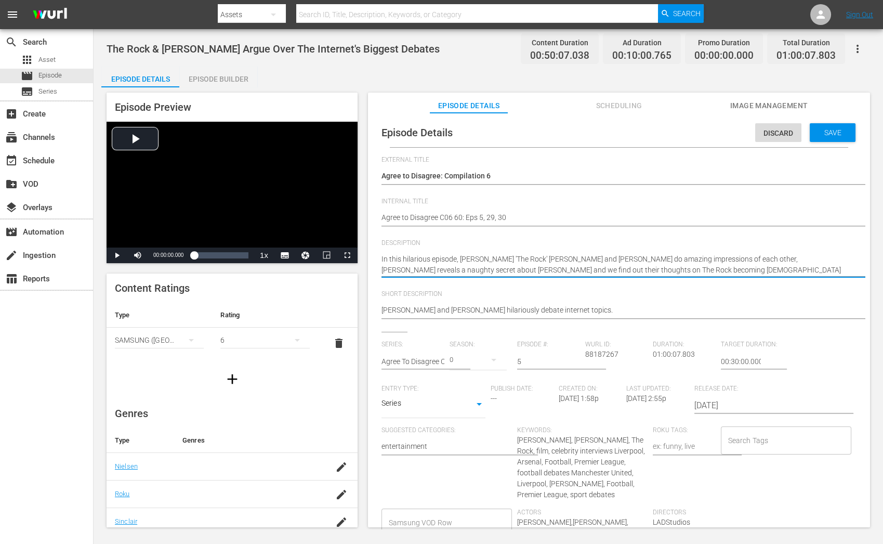
paste textarea "Dwayne Johnson and Kevin Hart | Ty and Grizz | Paul and Flex"
type textarea "Dwayne Johnson and Kevin Hart | Ty and Grizz | Paul and Flex"
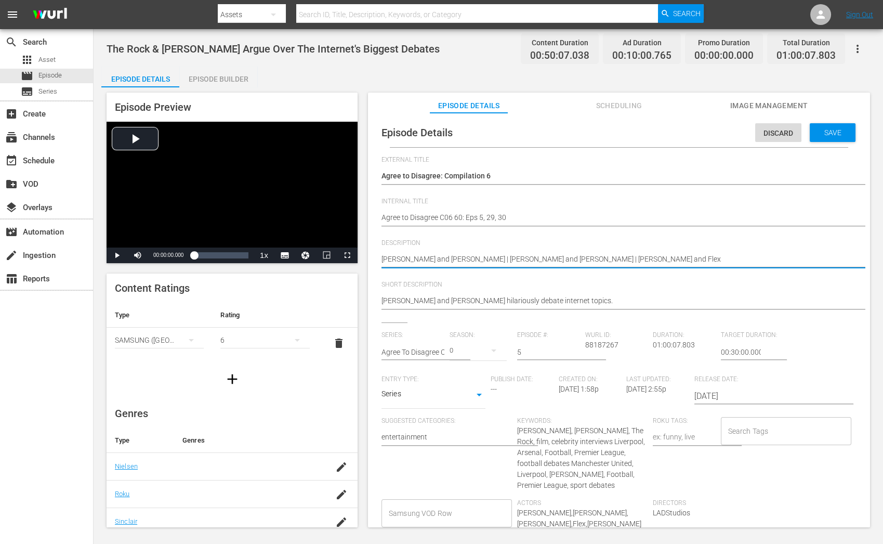
type textarea "Dwayne Johnson and Kevin Hart | Ty and Grizz | Paul and Flex"
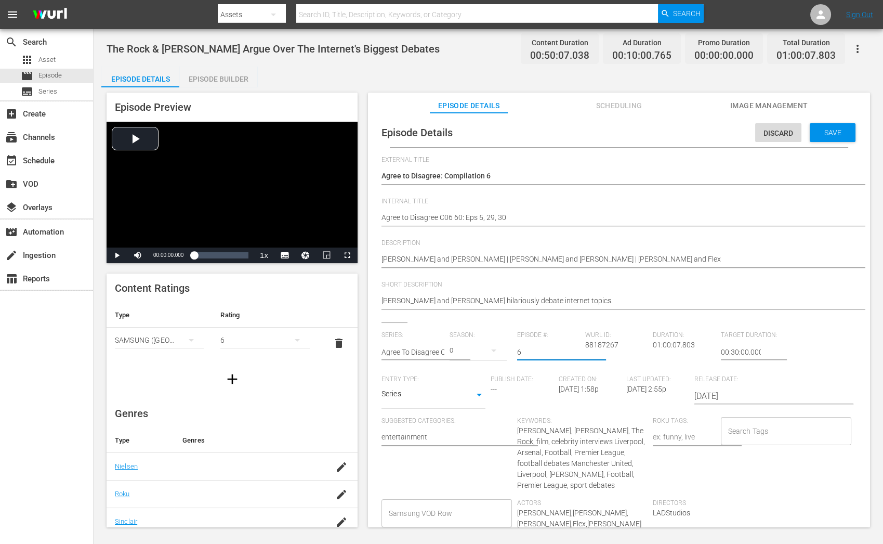
type input "6"
click at [572, 350] on input "6" at bounding box center [548, 351] width 63 height 25
click at [822, 130] on span "Save" at bounding box center [833, 132] width 34 height 8
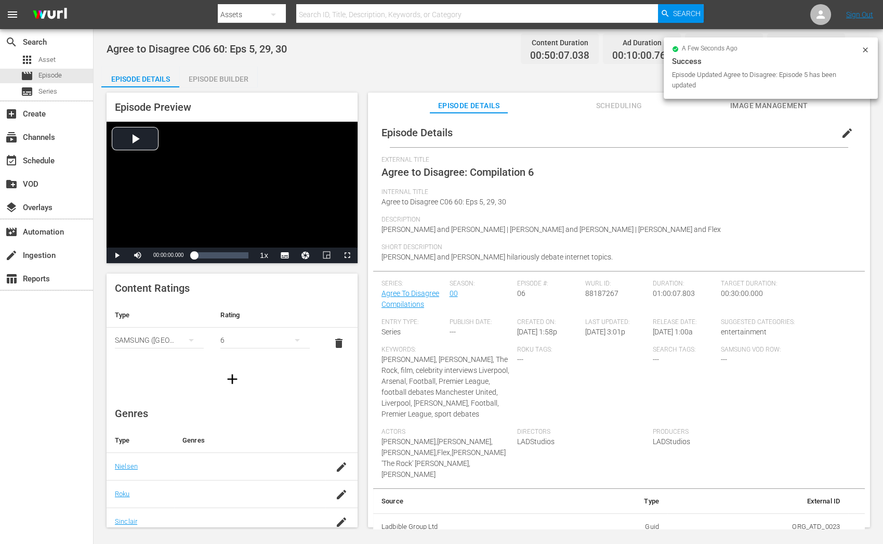
click at [203, 81] on div "Episode Builder" at bounding box center [218, 79] width 78 height 25
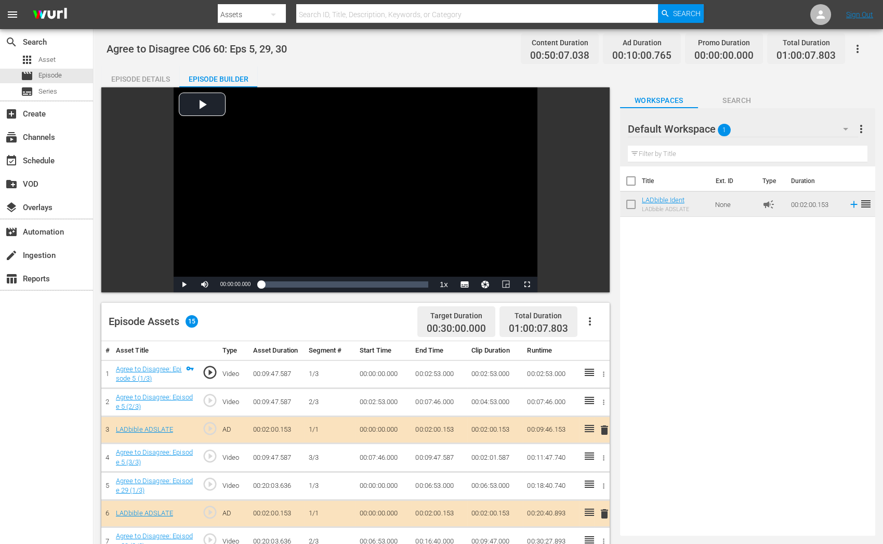
click at [165, 82] on div "Episode Details" at bounding box center [140, 79] width 78 height 25
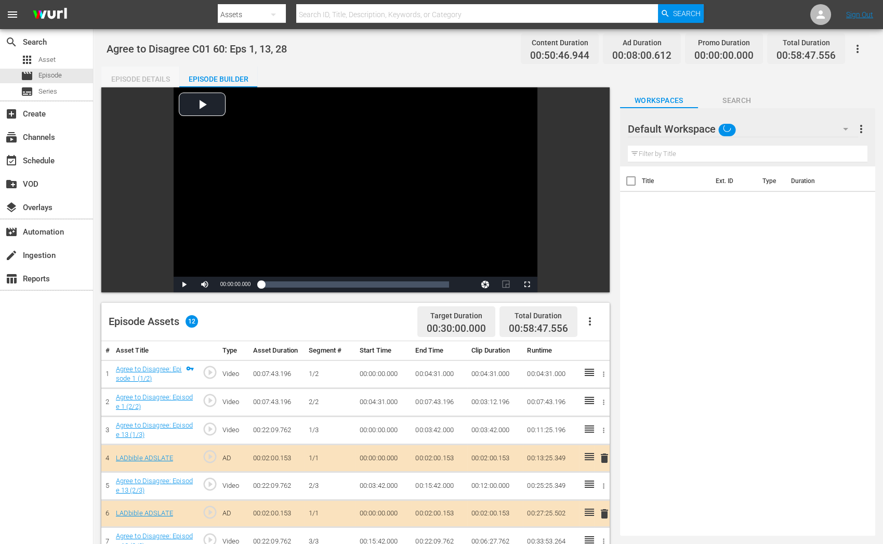
click at [155, 81] on div "Episode Details" at bounding box center [140, 79] width 78 height 25
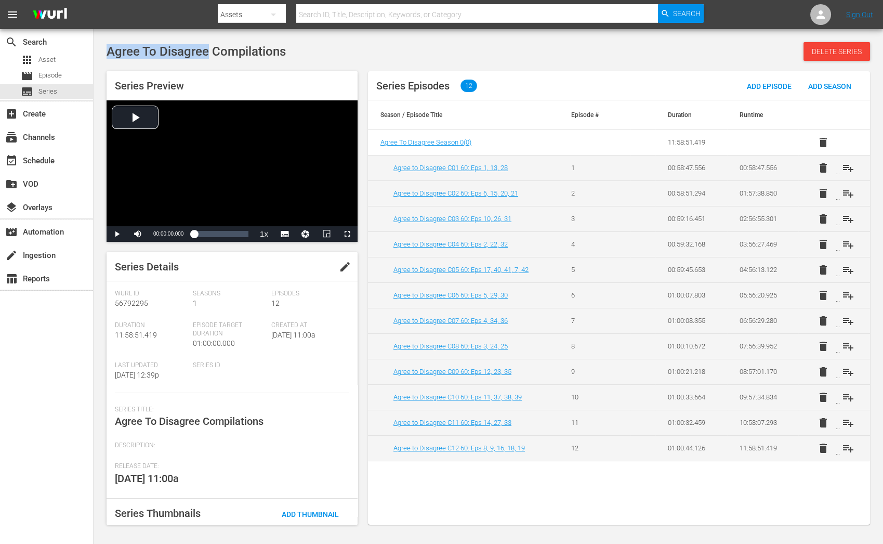
drag, startPoint x: 108, startPoint y: 51, endPoint x: 206, endPoint y: 44, distance: 97.9
click at [206, 44] on span "Agree To Disagree Compilations" at bounding box center [196, 51] width 179 height 15
copy span "Agree To Disagree"
click at [71, 91] on div "subtitles Series" at bounding box center [46, 91] width 93 height 15
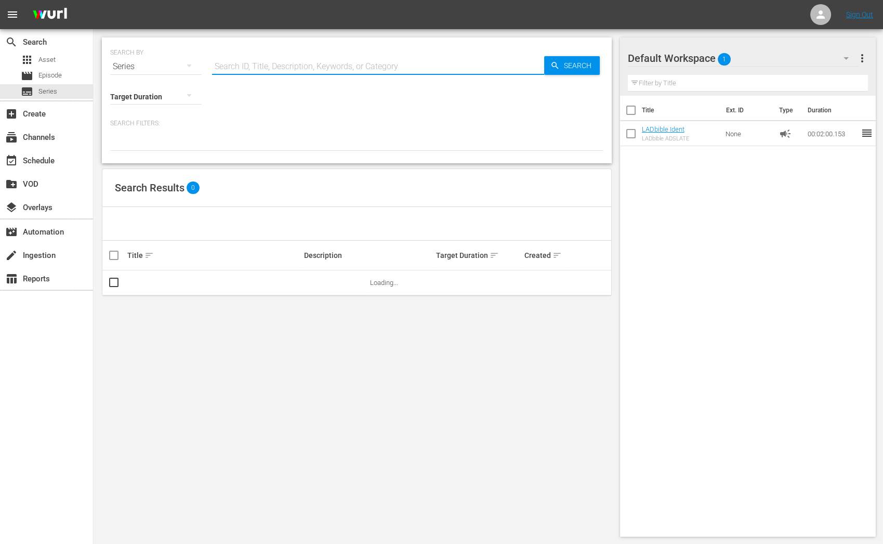
click at [254, 70] on input "text" at bounding box center [378, 66] width 332 height 25
type input "agree"
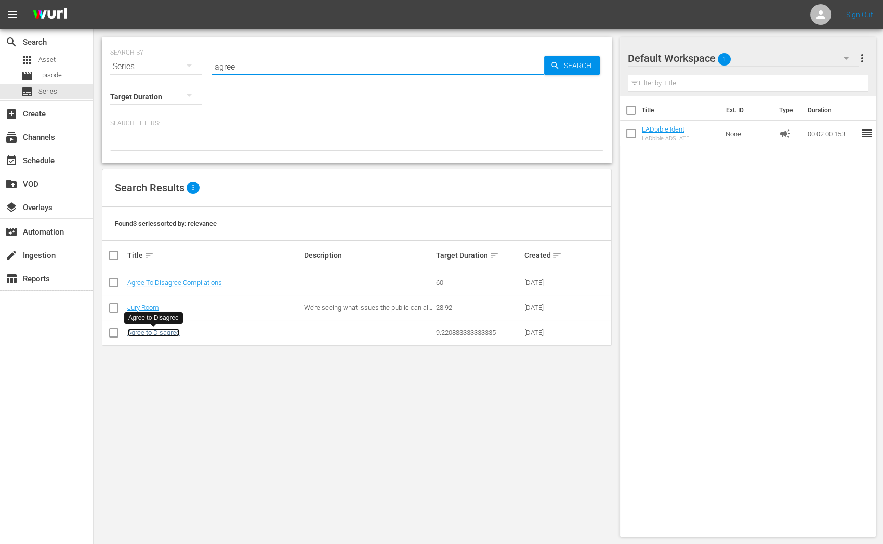
click at [159, 328] on link "Agree to Disagree" at bounding box center [153, 332] width 52 height 8
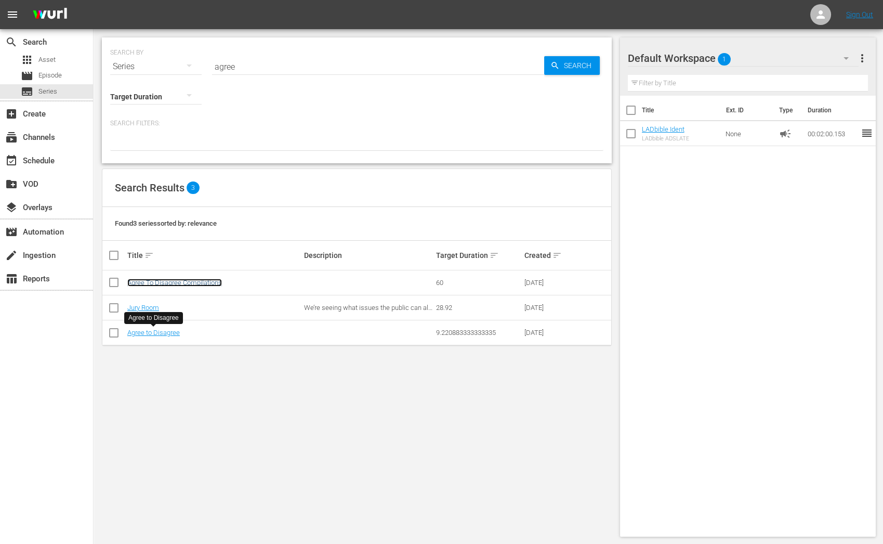
click at [187, 284] on link "Agree To Disagree Compilations" at bounding box center [174, 283] width 95 height 8
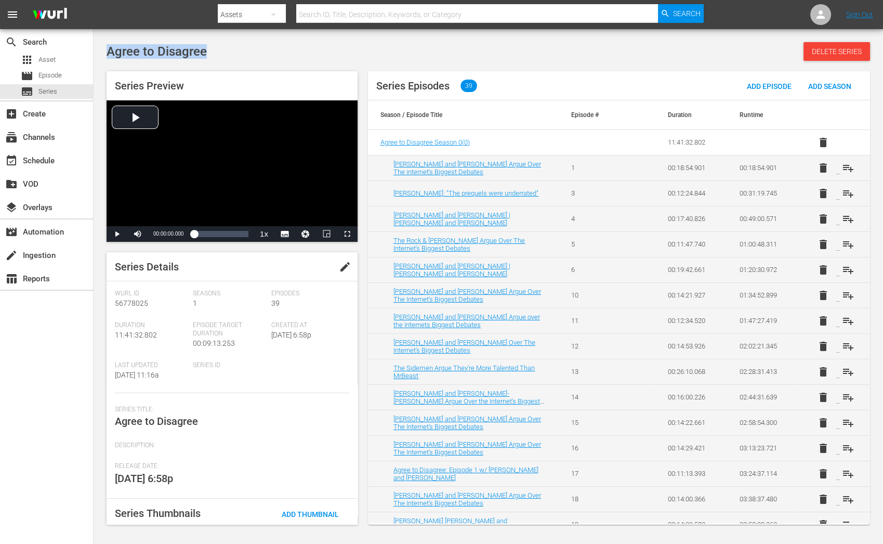
drag, startPoint x: 204, startPoint y: 56, endPoint x: 105, endPoint y: 52, distance: 99.3
click at [105, 52] on div "Agree to Disagree Delete Series Series Preview Video Player is loading. Play Vi…" at bounding box center [488, 280] width 774 height 477
copy span "Agree to Disagree"
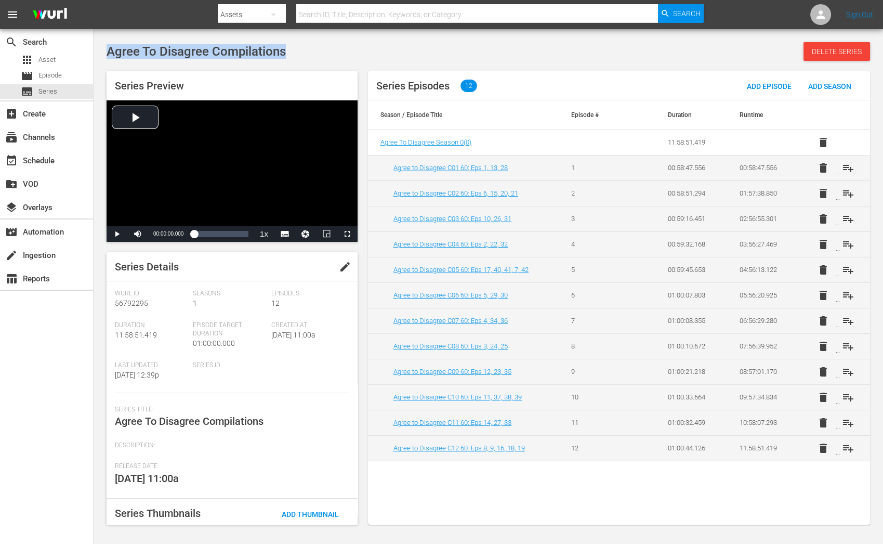
drag, startPoint x: 296, startPoint y: 56, endPoint x: 107, endPoint y: 58, distance: 189.7
click at [107, 58] on div "Agree To Disagree Compilations Delete Series" at bounding box center [488, 51] width 763 height 19
copy span "Agree To Disagree Compilations"
